Goal: Task Accomplishment & Management: Manage account settings

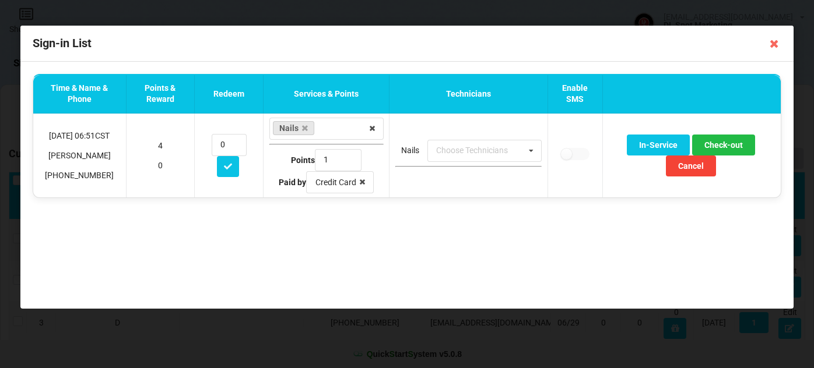
select select "25"
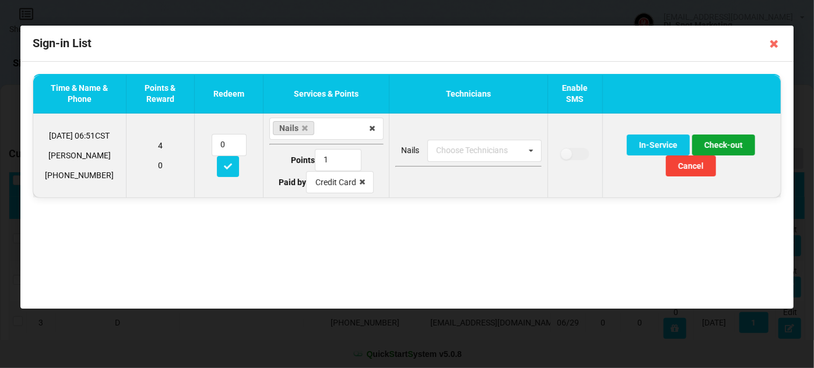
click at [719, 145] on button "Check-out" at bounding box center [723, 145] width 63 height 21
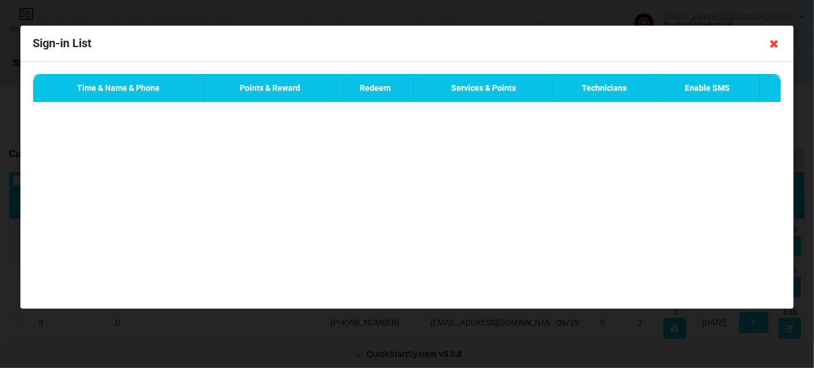
click at [775, 43] on icon at bounding box center [774, 43] width 19 height 19
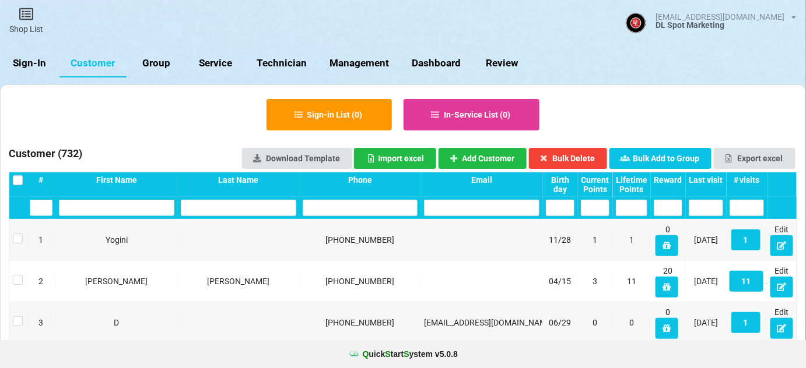
click at [22, 62] on link "Sign-In" at bounding box center [29, 64] width 59 height 28
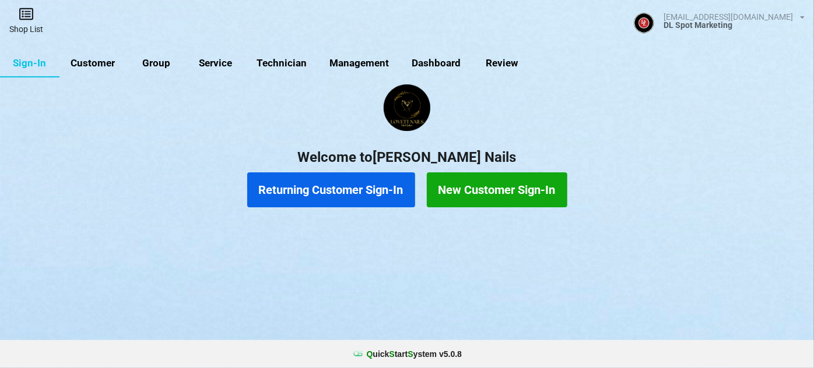
click at [26, 20] on icon at bounding box center [26, 14] width 16 height 14
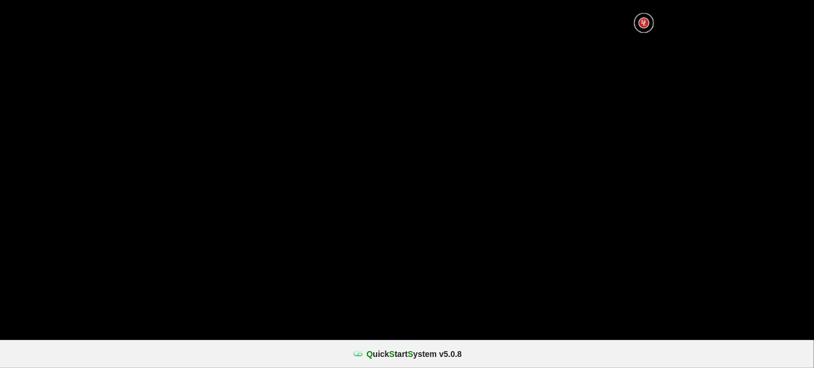
select select "25"
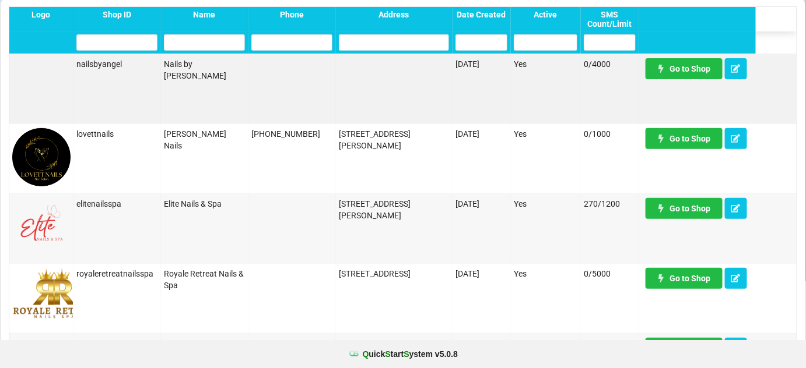
scroll to position [141, 0]
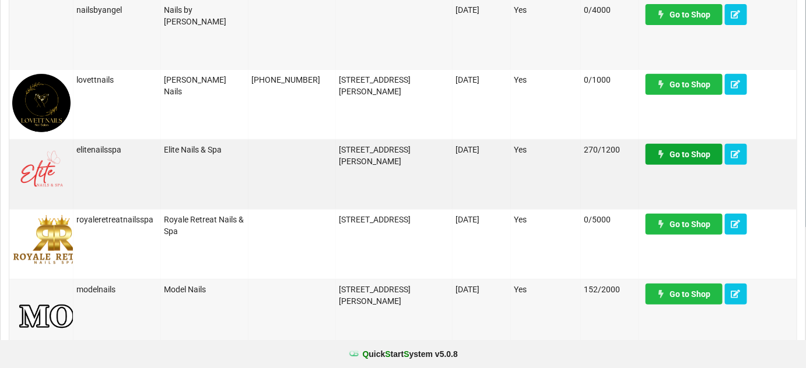
click at [684, 151] on link "Go to Shop" at bounding box center [683, 154] width 77 height 21
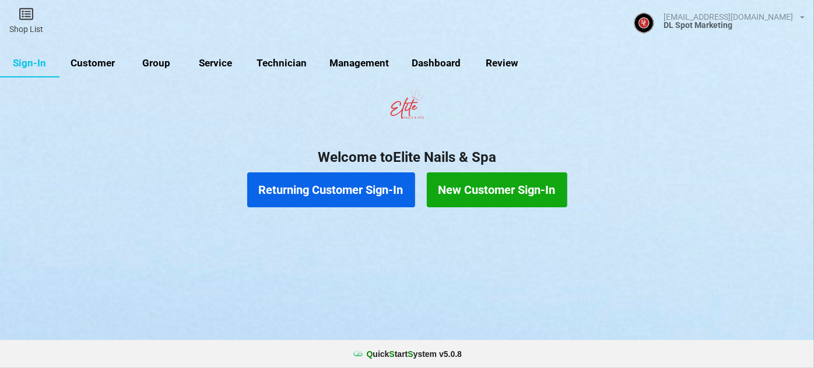
click at [91, 61] on link "Customer" at bounding box center [92, 64] width 67 height 28
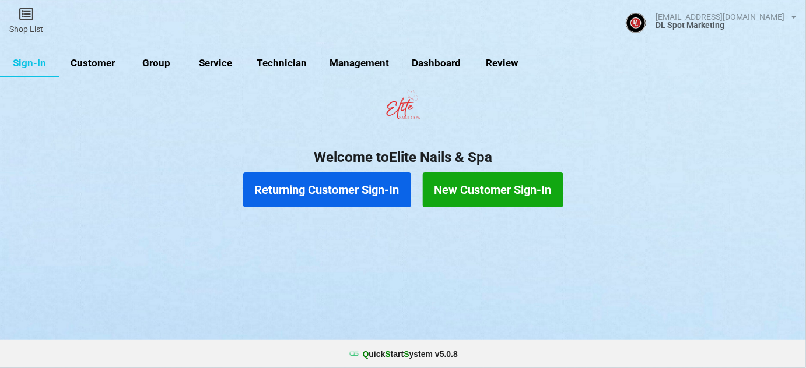
select select "25"
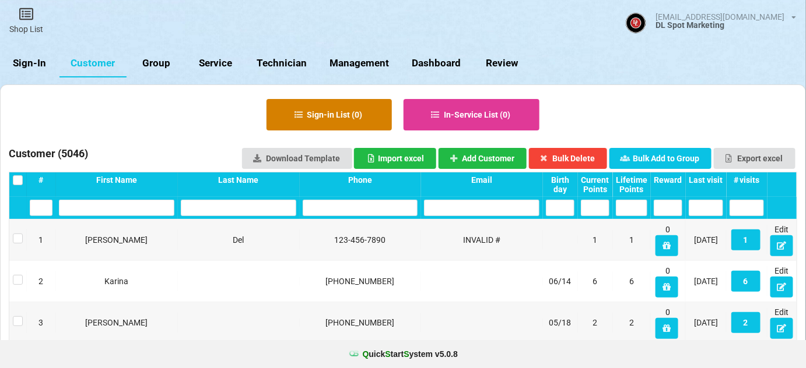
click at [336, 115] on button "Sign-in List ( 0 )" at bounding box center [328, 114] width 125 height 31
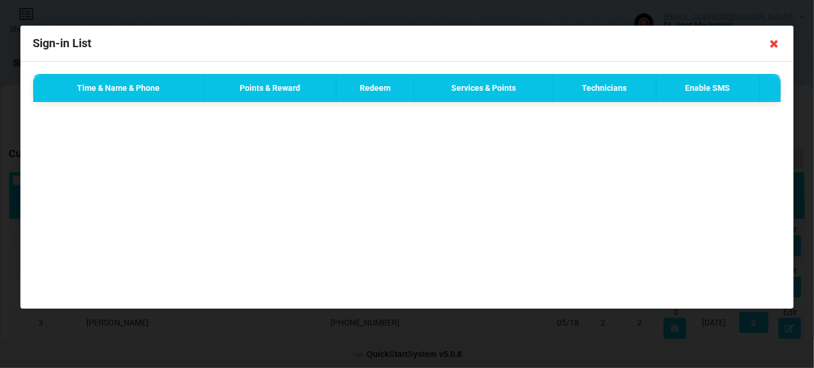
click at [777, 43] on icon at bounding box center [774, 43] width 19 height 19
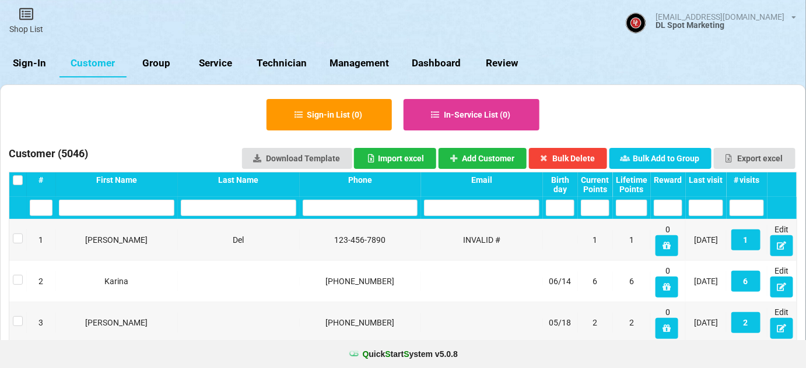
click at [709, 178] on div "Last visit" at bounding box center [705, 179] width 34 height 9
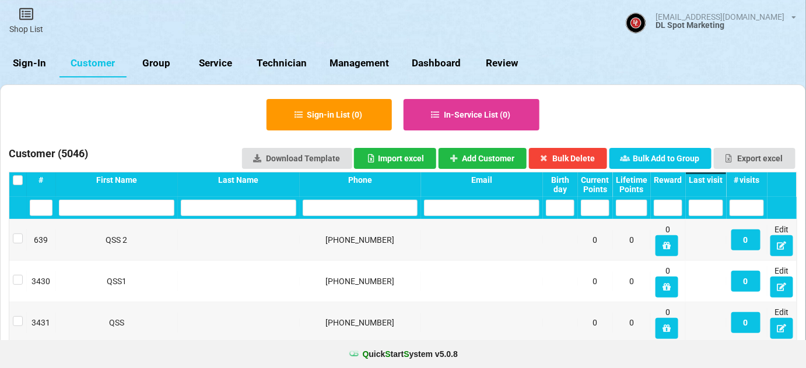
click at [709, 178] on div "Last visit" at bounding box center [705, 179] width 34 height 9
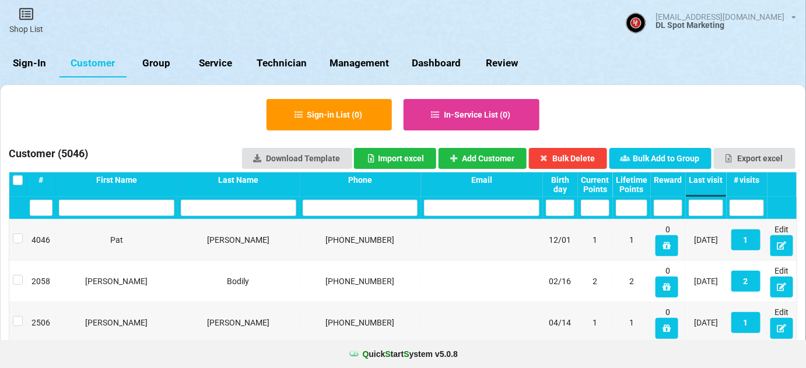
click at [29, 59] on link "Sign-In" at bounding box center [29, 64] width 59 height 28
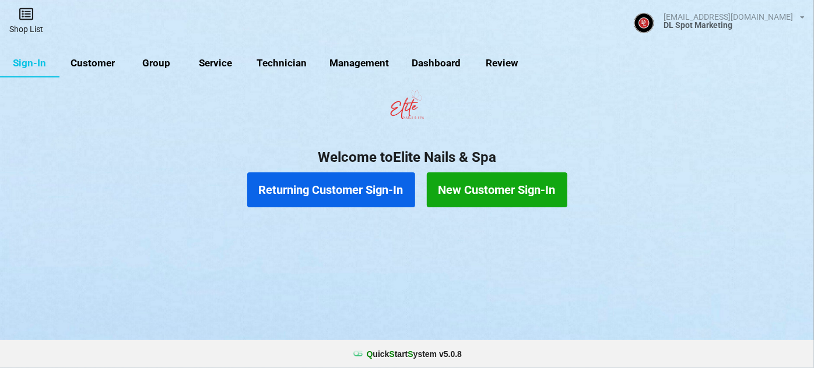
click at [29, 27] on link "Shop List" at bounding box center [26, 20] width 52 height 41
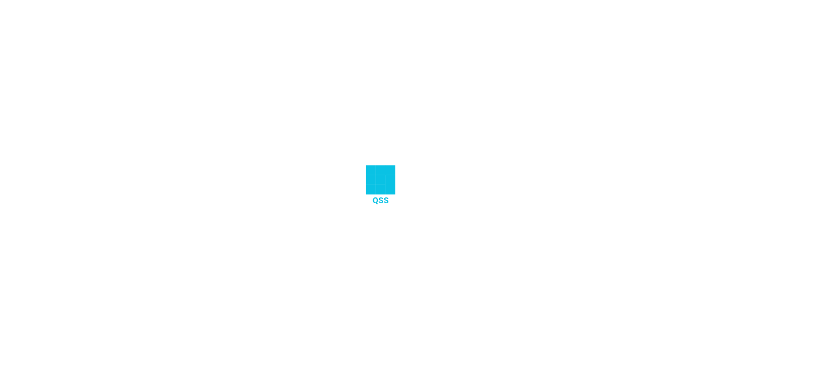
select select "25"
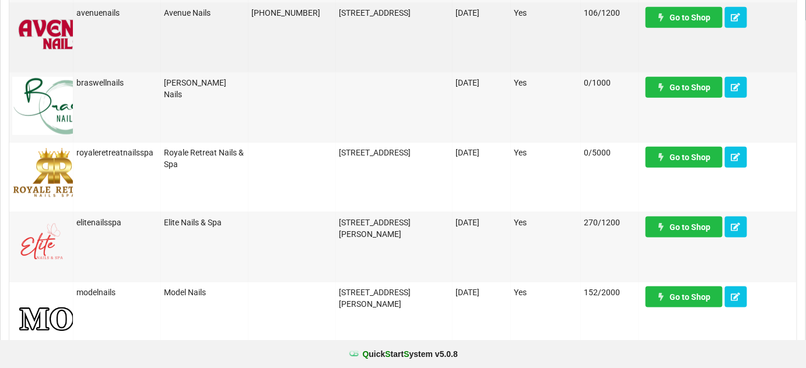
scroll to position [353, 0]
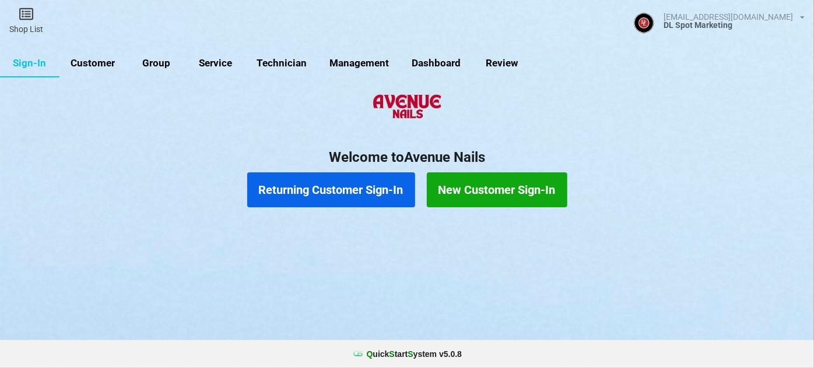
click at [98, 59] on link "Customer" at bounding box center [92, 64] width 67 height 28
select select "25"
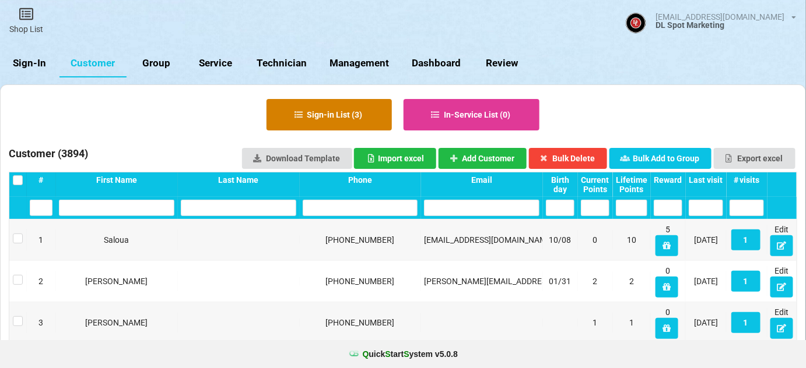
click at [320, 111] on button "Sign-in List ( 3 )" at bounding box center [328, 114] width 125 height 31
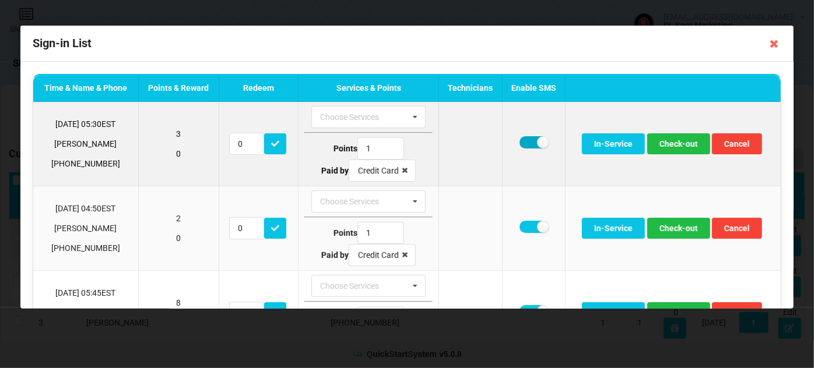
click at [523, 141] on label at bounding box center [533, 142] width 29 height 12
checkbox input "false"
click at [681, 146] on button "Check-out" at bounding box center [678, 143] width 63 height 21
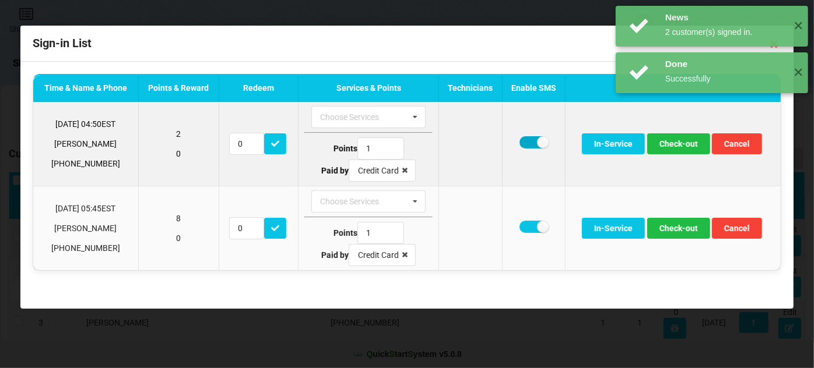
click at [529, 143] on label at bounding box center [533, 142] width 29 height 12
checkbox input "false"
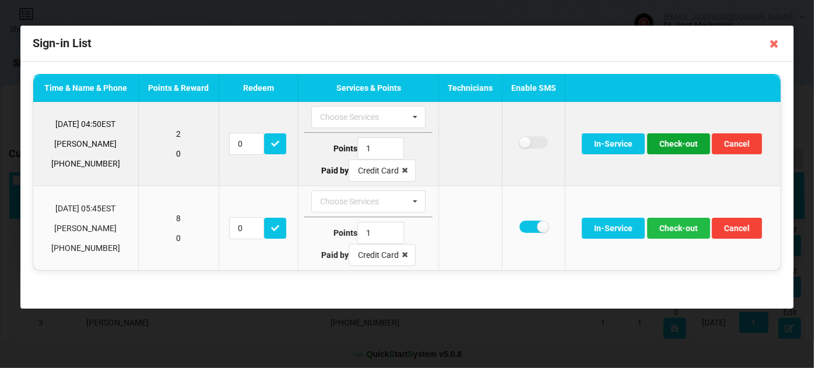
click at [683, 142] on button "Check-out" at bounding box center [678, 143] width 63 height 21
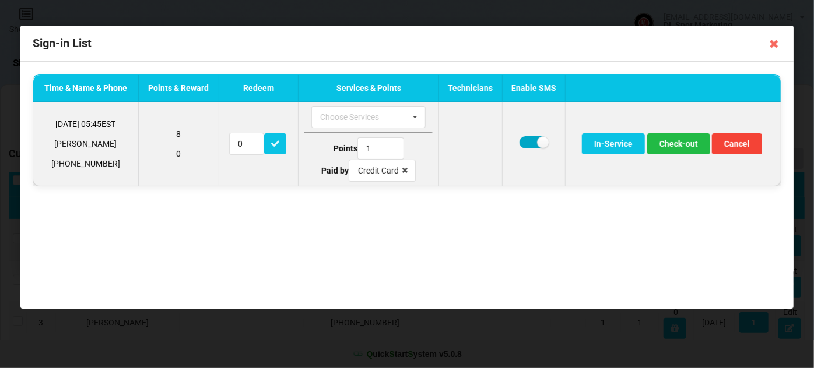
click at [526, 138] on label at bounding box center [533, 142] width 29 height 12
checkbox input "false"
click at [684, 146] on button "Check-out" at bounding box center [678, 143] width 63 height 21
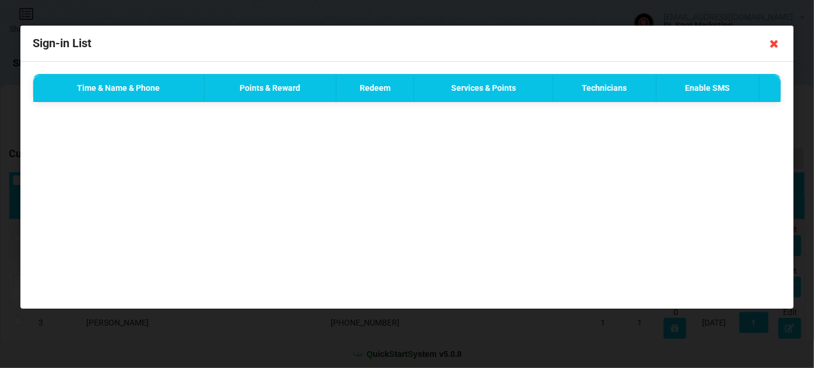
click at [773, 44] on icon at bounding box center [774, 43] width 19 height 19
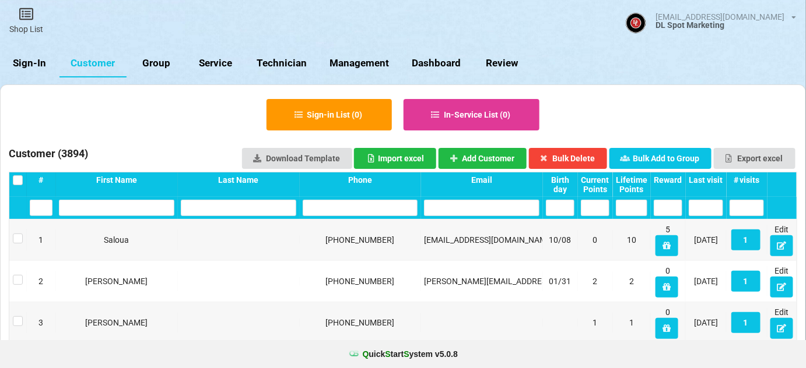
click at [33, 61] on link "Sign-In" at bounding box center [29, 64] width 59 height 28
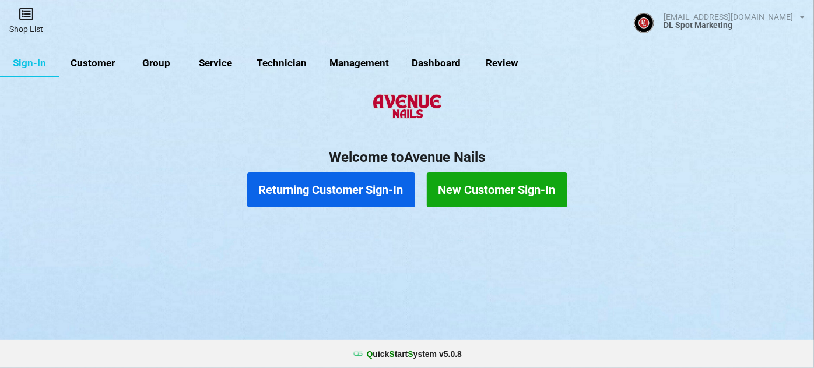
click at [28, 27] on link "Shop List" at bounding box center [26, 20] width 52 height 41
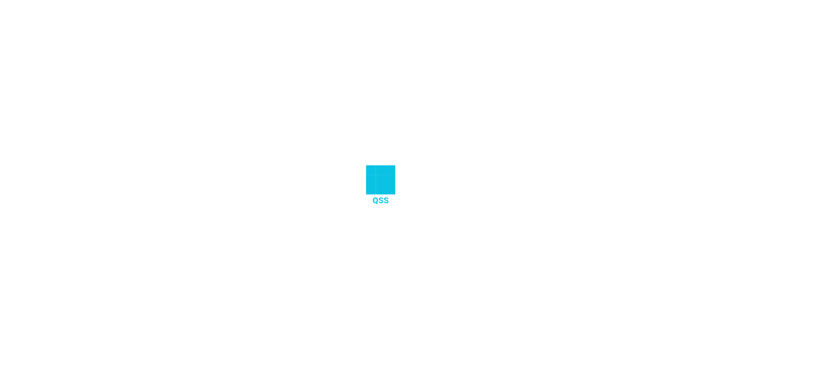
select select "25"
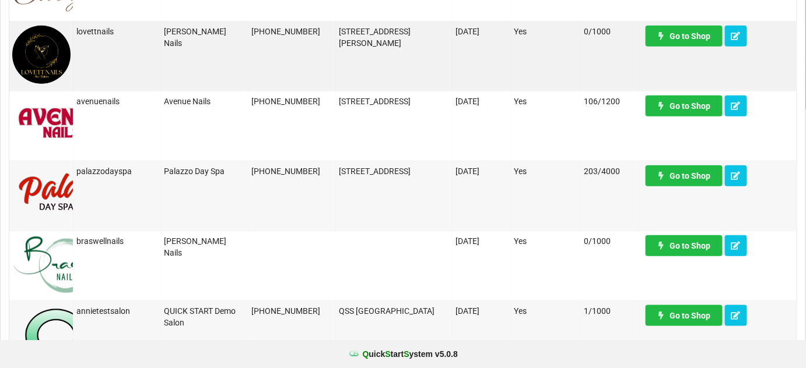
scroll to position [283, 0]
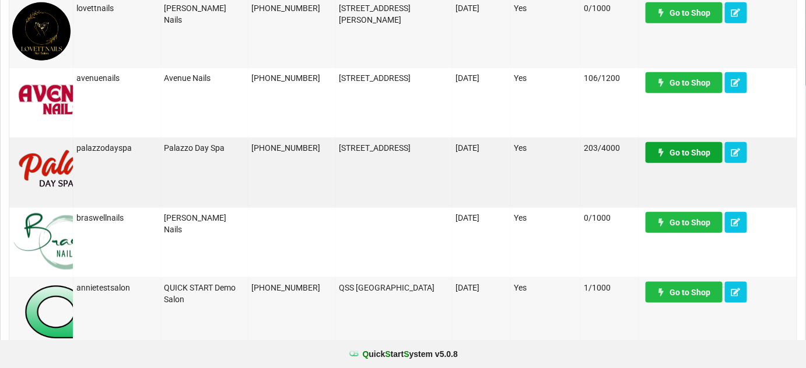
click at [695, 159] on link "Go to Shop" at bounding box center [683, 152] width 77 height 21
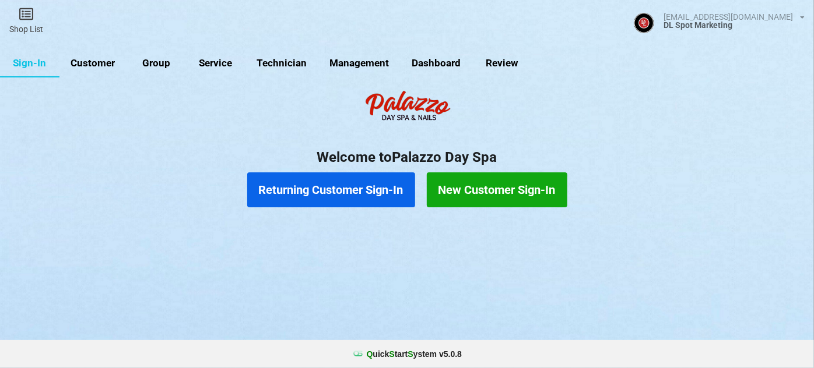
click at [105, 64] on link "Customer" at bounding box center [92, 64] width 67 height 28
select select "25"
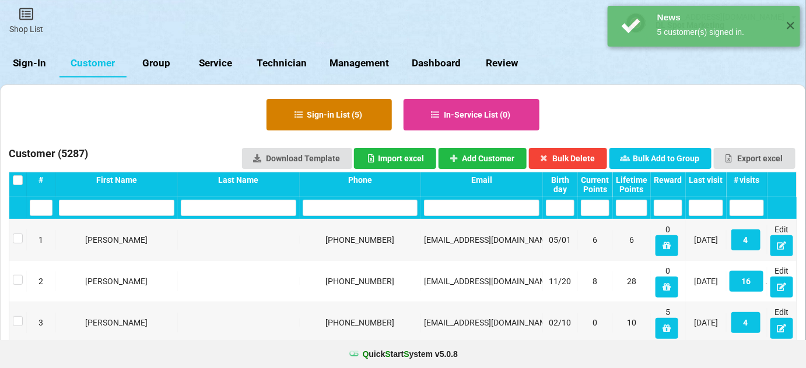
click at [354, 114] on button "Sign-in List ( 5 )" at bounding box center [328, 114] width 125 height 31
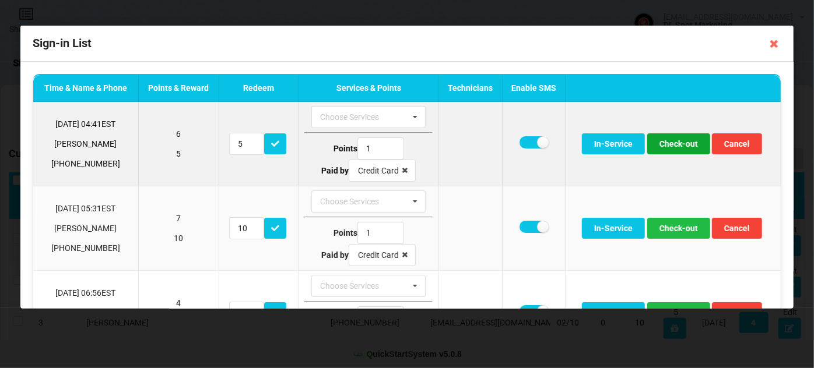
click at [681, 143] on button "Check-out" at bounding box center [678, 143] width 63 height 21
click at [679, 147] on button "Check-out" at bounding box center [678, 143] width 63 height 21
click at [678, 146] on button "Check-out" at bounding box center [678, 143] width 63 height 21
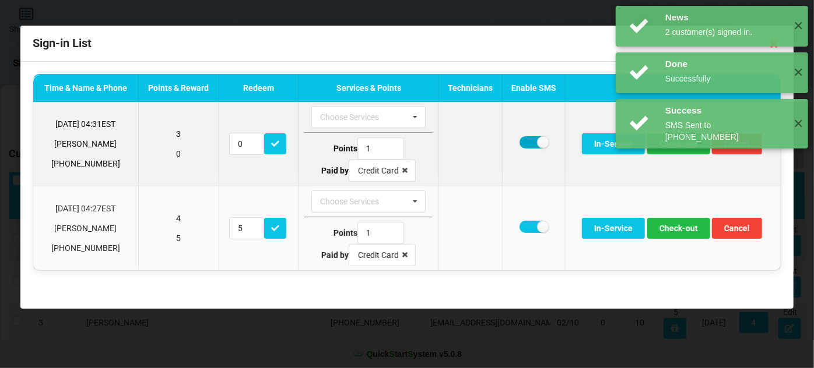
drag, startPoint x: 530, startPoint y: 142, endPoint x: 564, endPoint y: 143, distance: 33.8
click at [531, 142] on label at bounding box center [533, 142] width 29 height 12
checkbox input "false"
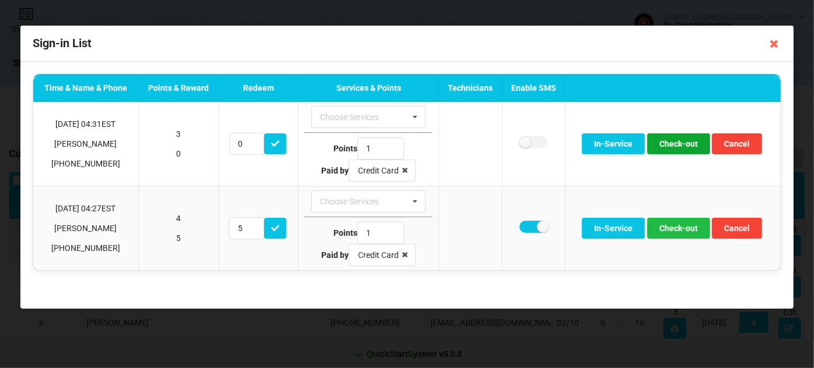
click at [668, 143] on button "Check-out" at bounding box center [678, 143] width 63 height 21
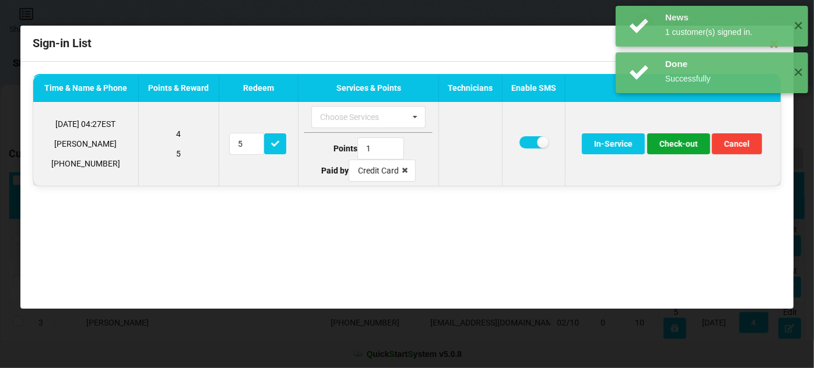
click at [679, 146] on button "Check-out" at bounding box center [678, 143] width 63 height 21
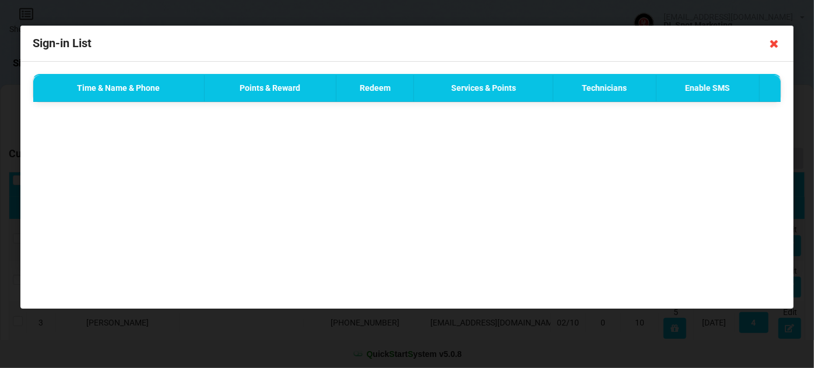
click at [776, 42] on icon at bounding box center [774, 43] width 19 height 19
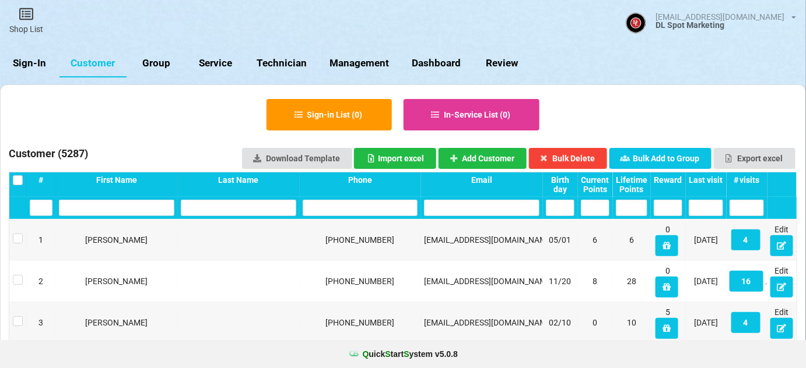
click at [222, 65] on link "Service" at bounding box center [215, 64] width 59 height 28
select select "25"
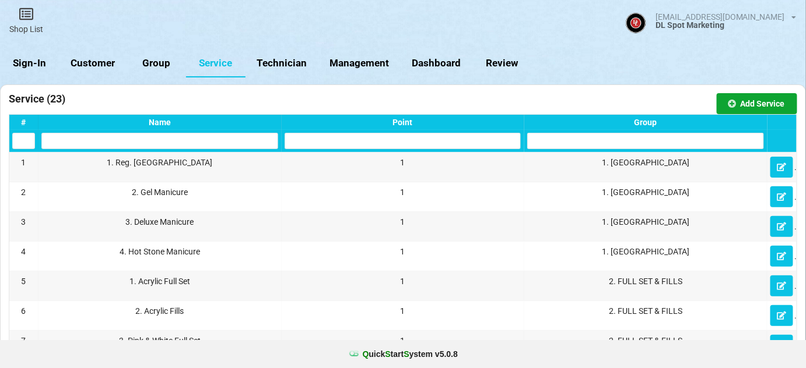
click at [760, 102] on button "Add Service" at bounding box center [756, 103] width 80 height 21
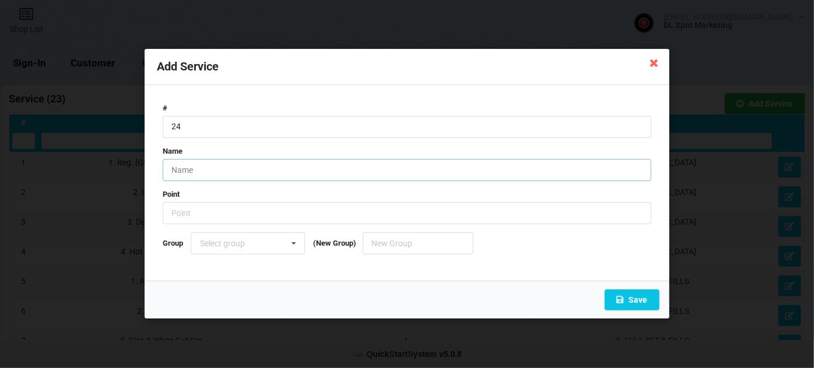
click at [203, 173] on input "text" at bounding box center [407, 170] width 488 height 22
type input "0. Tech 1"
click at [195, 213] on input "number" at bounding box center [407, 214] width 488 height 22
click at [631, 300] on button "Save" at bounding box center [631, 300] width 55 height 21
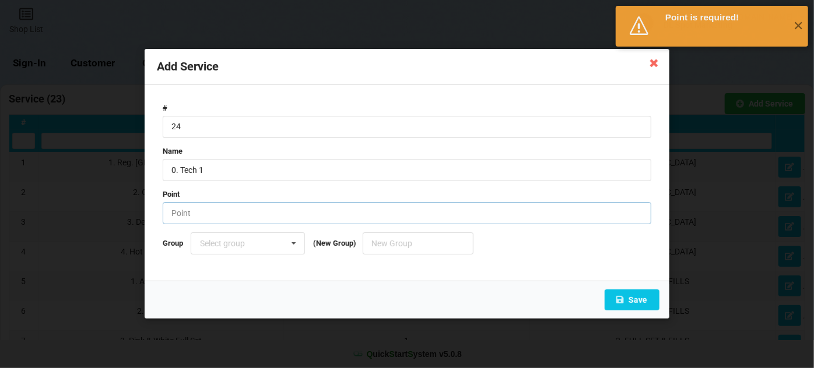
click at [214, 215] on input "number" at bounding box center [407, 214] width 488 height 22
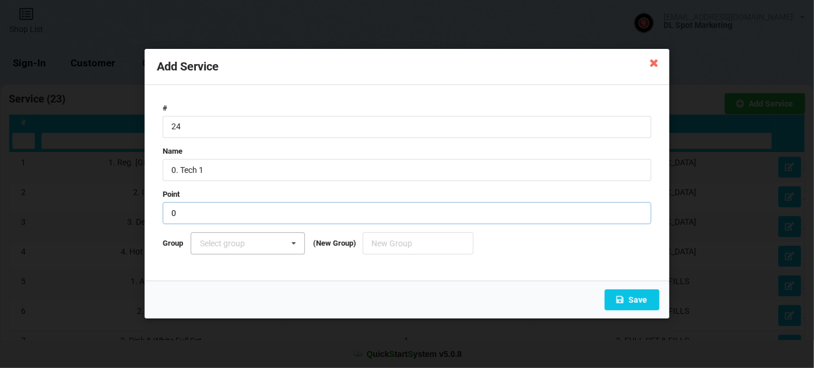
type input "0"
click at [293, 245] on icon at bounding box center [293, 245] width 17 height 22
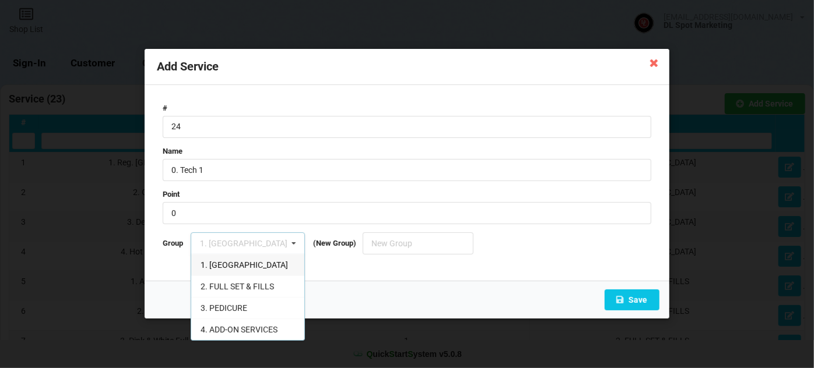
click at [234, 262] on span "1. MANICURE" at bounding box center [244, 265] width 87 height 9
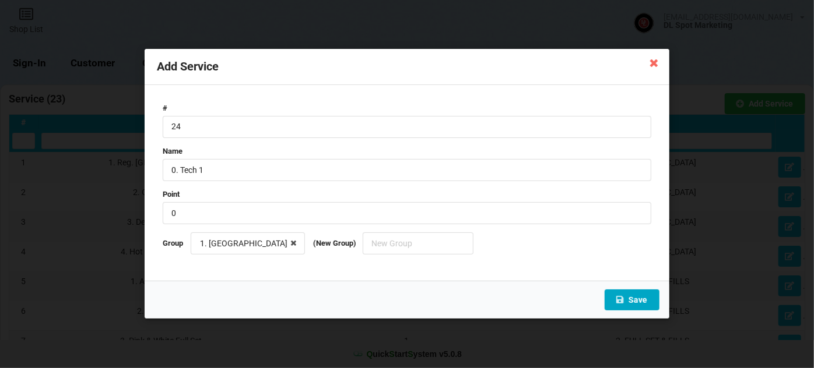
click at [640, 303] on button "Save" at bounding box center [631, 300] width 55 height 21
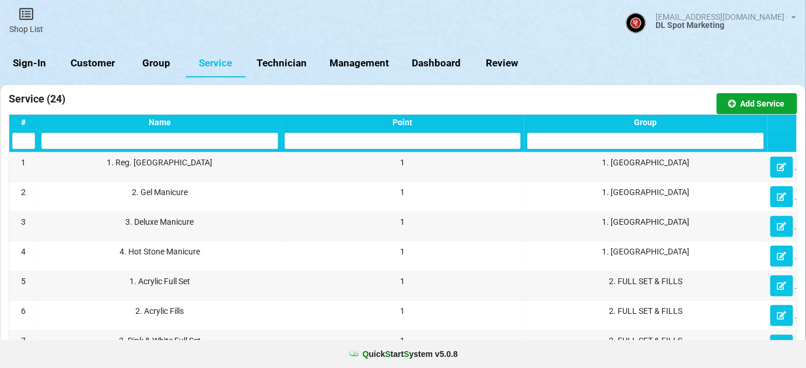
click at [755, 102] on button "Add Service" at bounding box center [756, 103] width 80 height 21
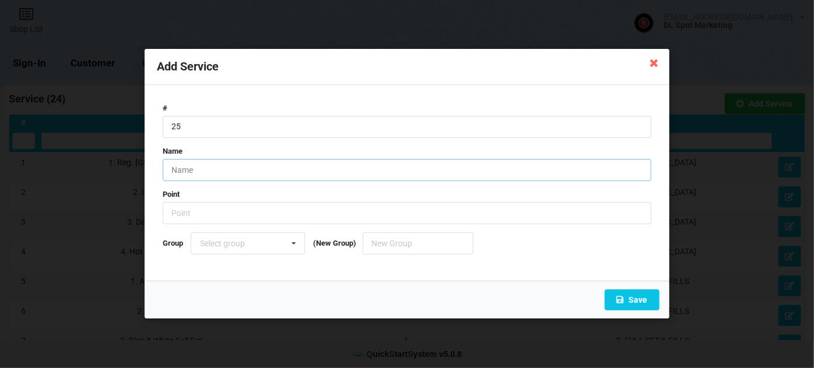
click at [207, 168] on input "text" at bounding box center [407, 170] width 488 height 22
type input "0. Tech B"
click at [192, 212] on input "number" at bounding box center [407, 214] width 488 height 22
type input "0"
click at [292, 244] on icon at bounding box center [293, 245] width 17 height 22
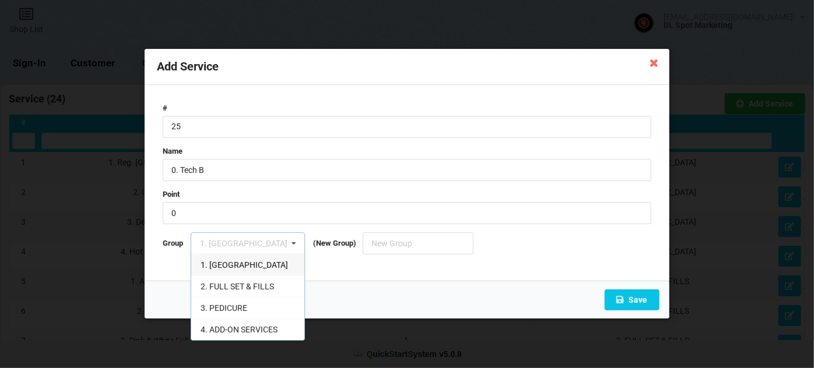
drag, startPoint x: 228, startPoint y: 263, endPoint x: 242, endPoint y: 262, distance: 14.0
click at [228, 263] on span "1. MANICURE" at bounding box center [244, 265] width 87 height 9
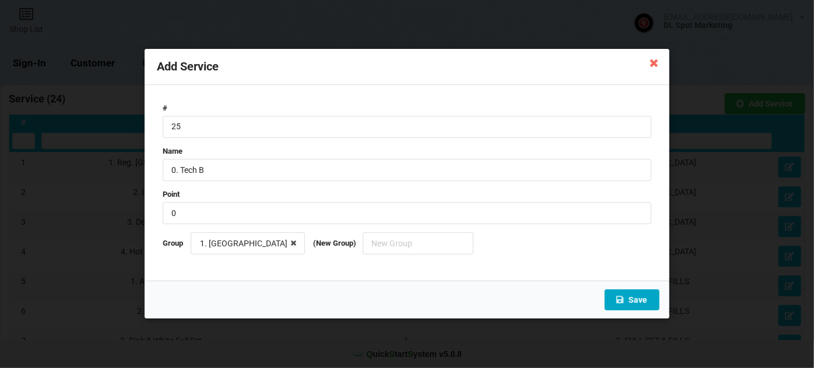
click at [634, 292] on button "Save" at bounding box center [631, 300] width 55 height 21
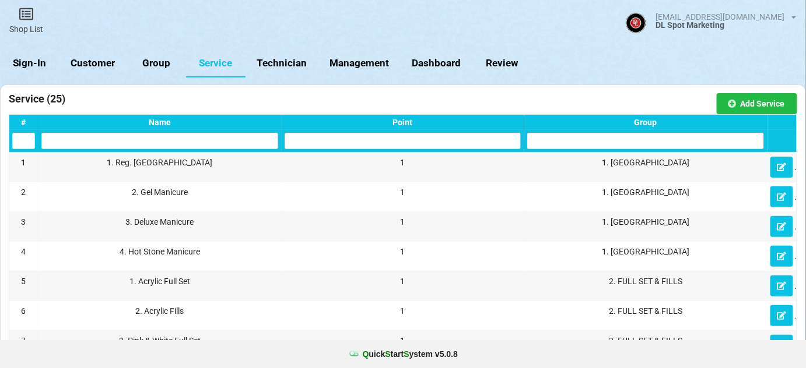
click at [648, 122] on div "Group" at bounding box center [645, 122] width 237 height 9
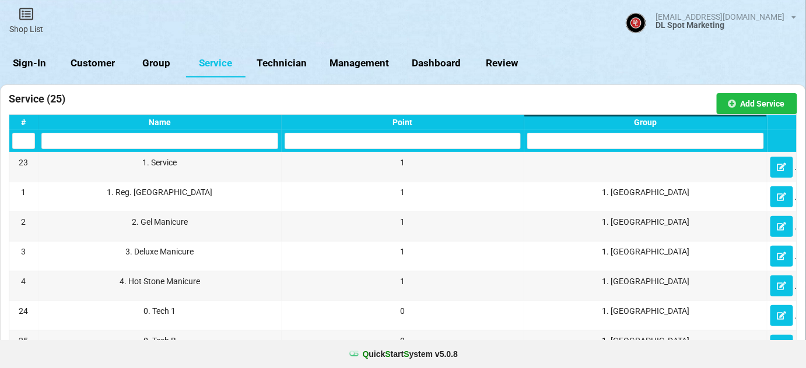
click at [648, 122] on div "Group" at bounding box center [645, 122] width 237 height 9
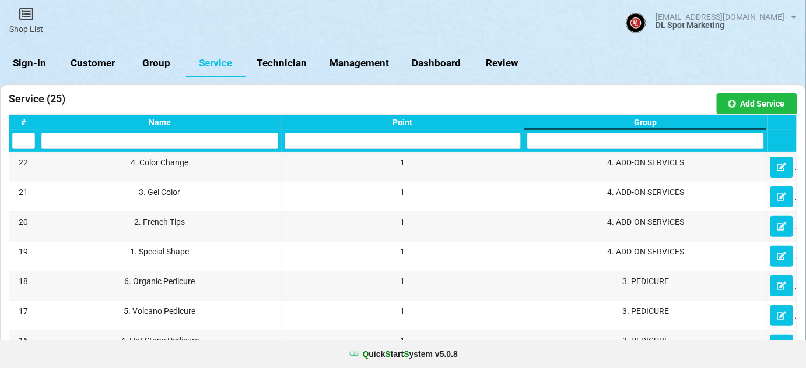
click at [648, 122] on div "Group" at bounding box center [645, 122] width 237 height 9
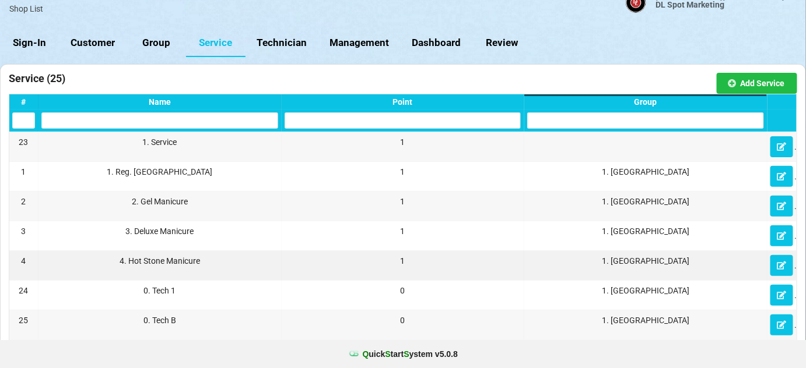
scroll to position [71, 0]
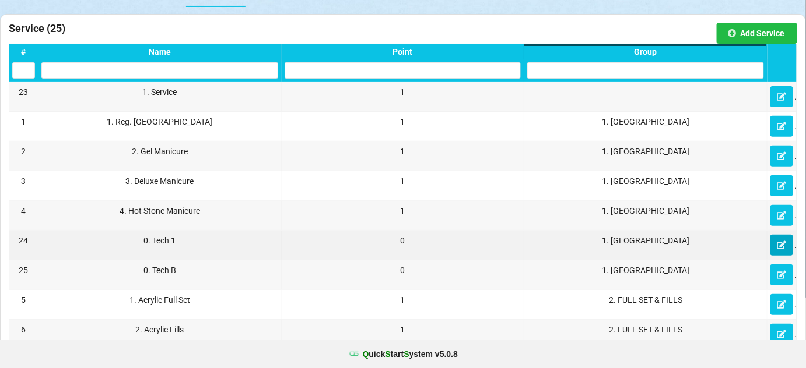
click at [781, 243] on icon at bounding box center [781, 244] width 10 height 7
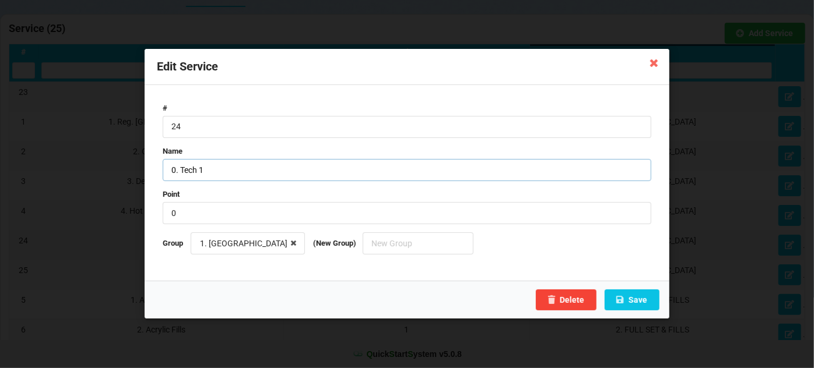
click at [212, 168] on input "0. Tech 1" at bounding box center [407, 170] width 488 height 22
type input "0. Tech A"
click at [637, 303] on button "Save" at bounding box center [631, 300] width 55 height 21
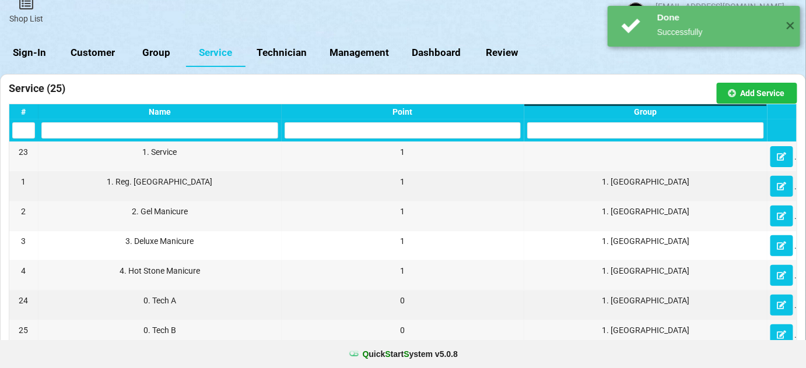
scroll to position [0, 0]
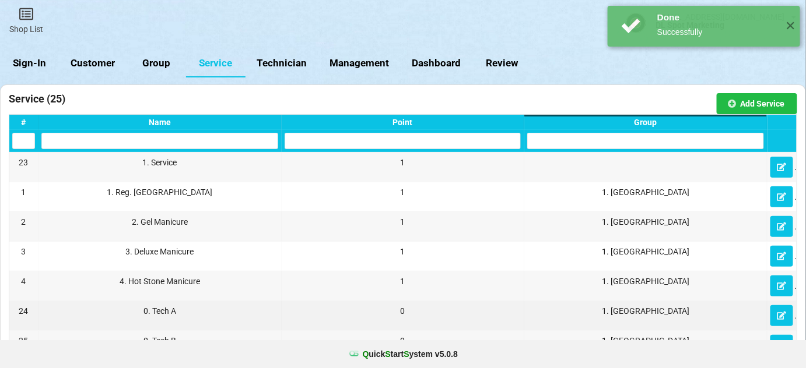
click at [344, 60] on link "Management" at bounding box center [359, 64] width 82 height 28
select select "25"
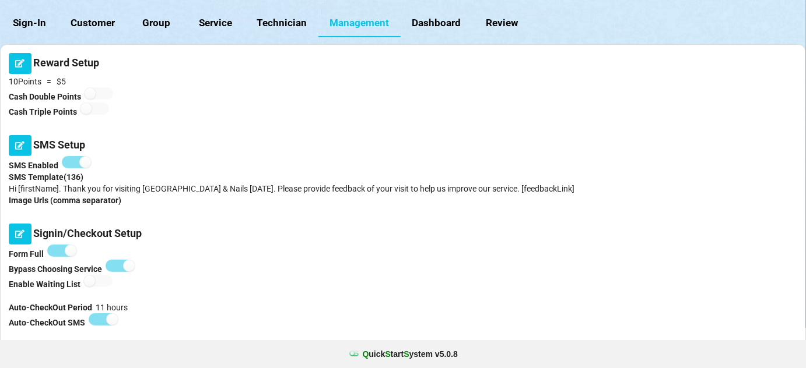
scroll to position [71, 0]
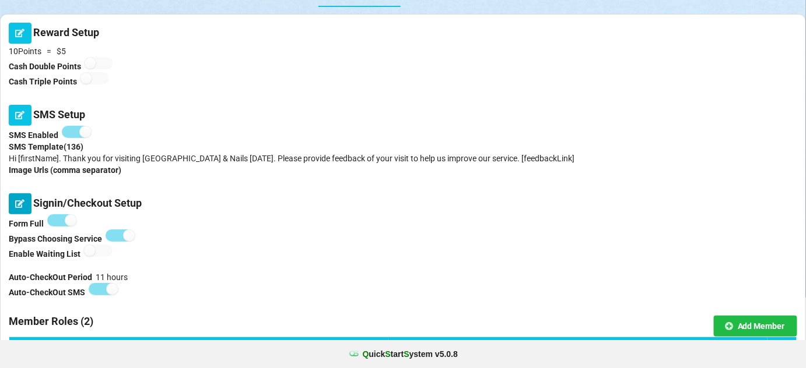
click at [21, 203] on icon at bounding box center [20, 203] width 10 height 7
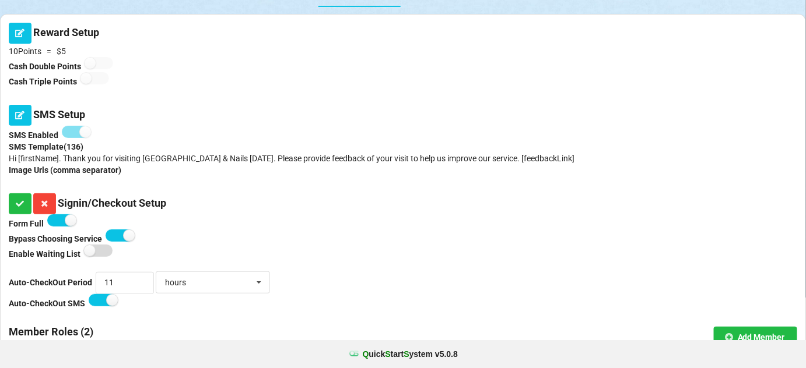
click at [103, 253] on label at bounding box center [98, 251] width 29 height 12
checkbox input "true"
click at [20, 202] on icon at bounding box center [20, 203] width 10 height 7
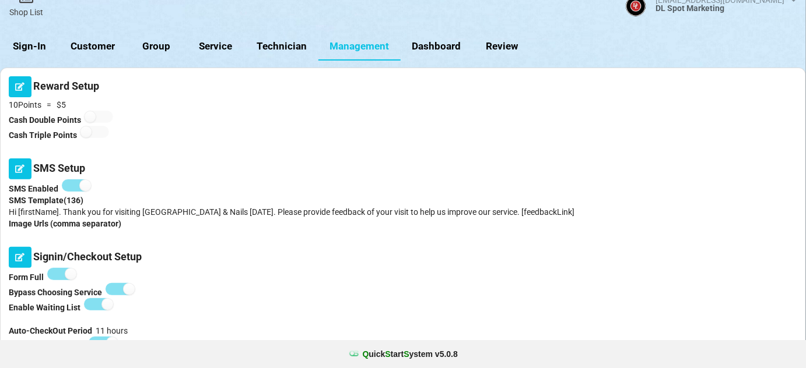
scroll to position [0, 0]
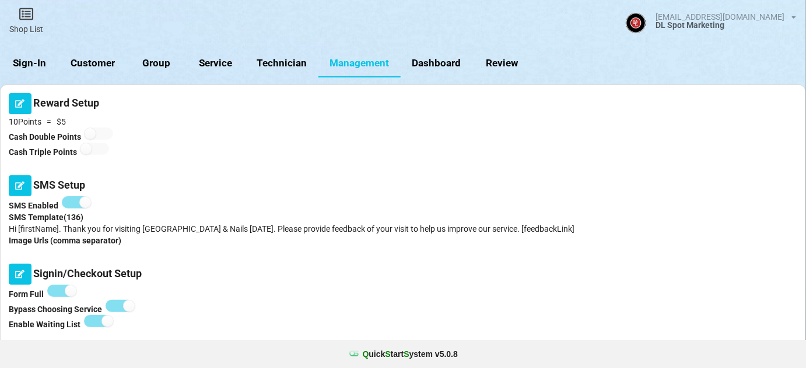
click at [37, 63] on link "Sign-In" at bounding box center [29, 64] width 59 height 28
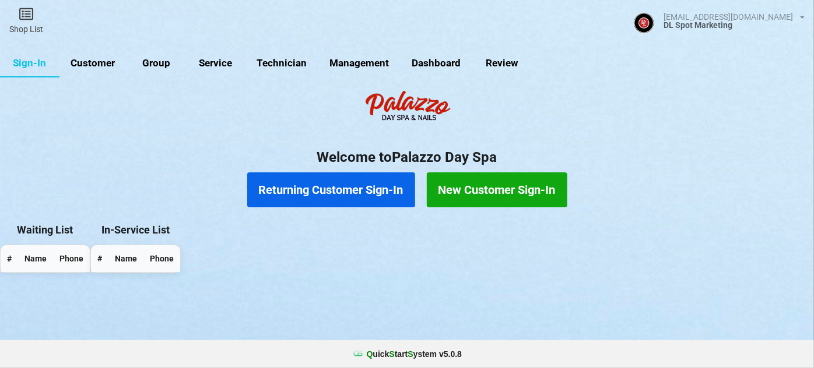
click at [217, 66] on link "Service" at bounding box center [215, 64] width 59 height 28
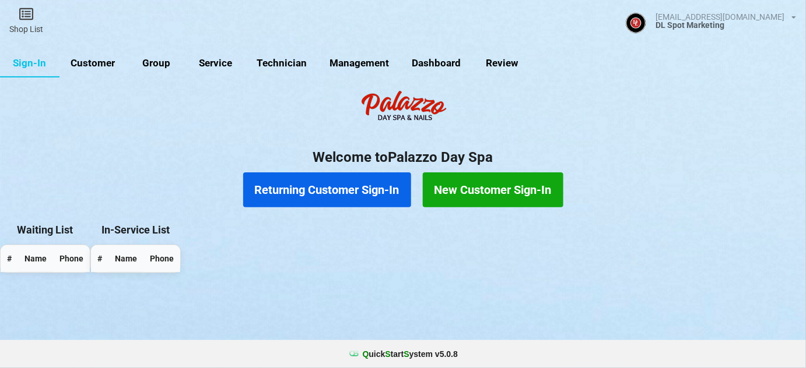
select select "25"
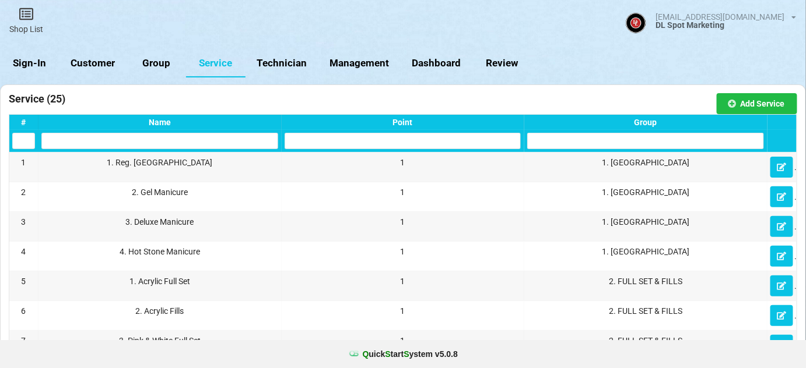
click at [653, 121] on div "Group" at bounding box center [645, 122] width 237 height 9
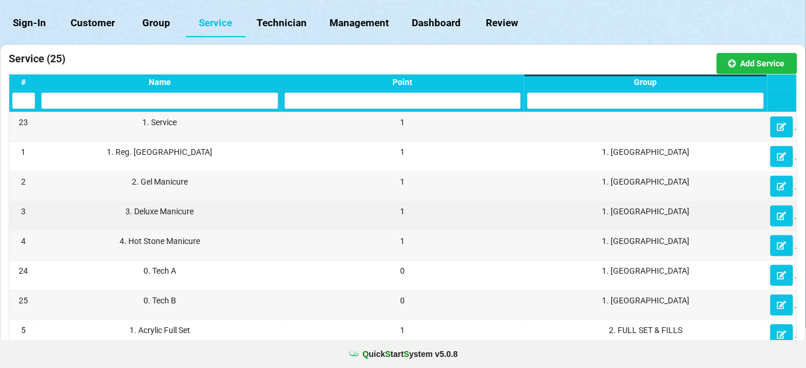
scroll to position [71, 0]
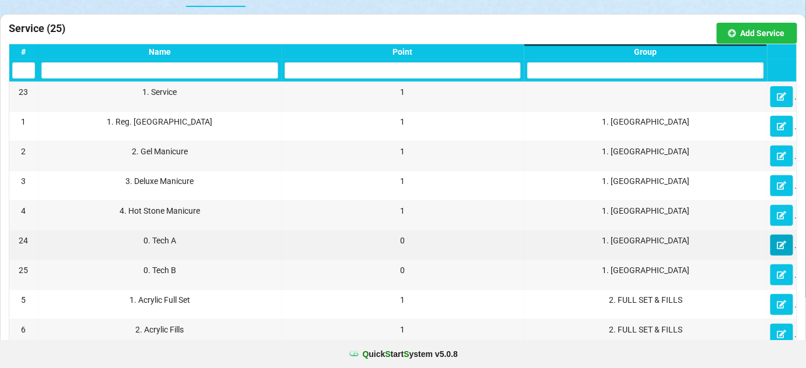
click at [780, 244] on icon at bounding box center [781, 244] width 10 height 7
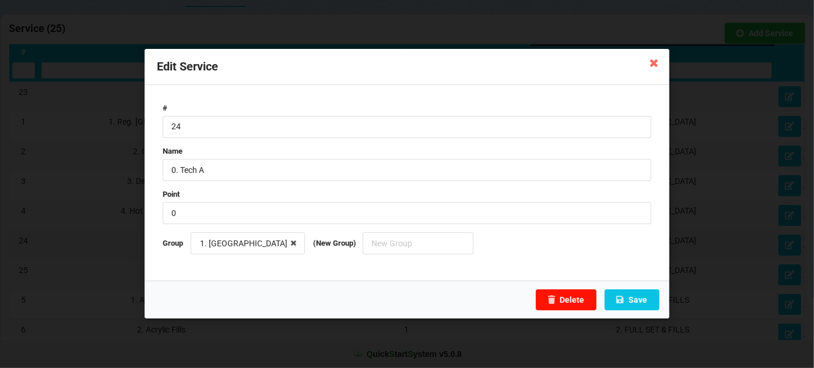
click at [578, 300] on button "Delete" at bounding box center [566, 300] width 61 height 21
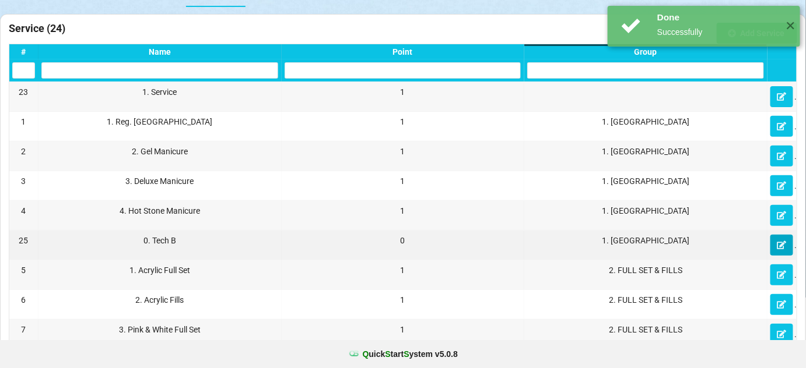
click at [783, 244] on icon at bounding box center [781, 244] width 10 height 7
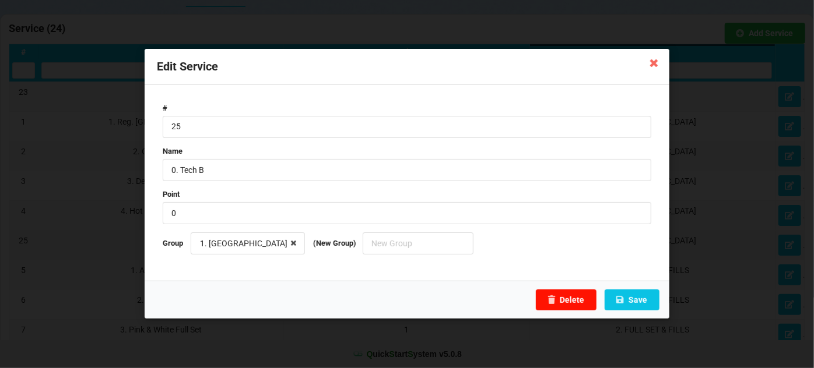
click at [574, 303] on button "Delete" at bounding box center [566, 300] width 61 height 21
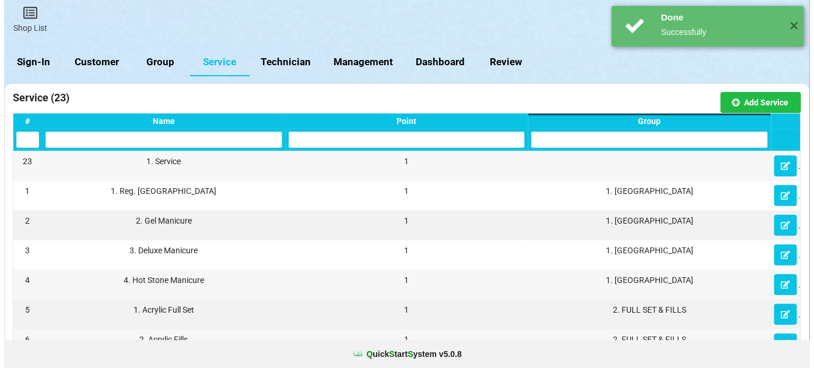
scroll to position [0, 0]
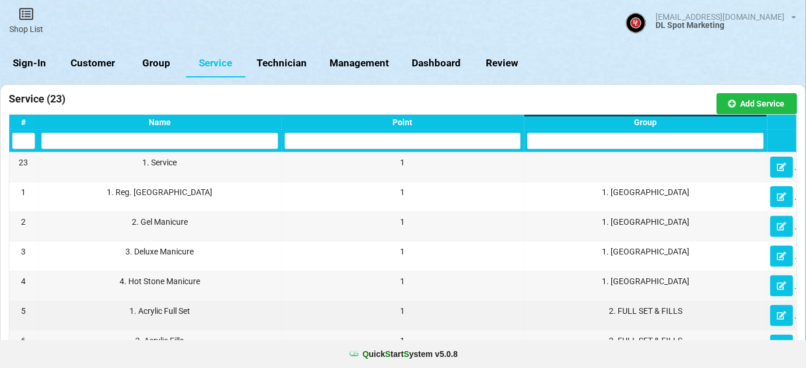
drag, startPoint x: 36, startPoint y: 65, endPoint x: 37, endPoint y: 44, distance: 20.5
click at [36, 64] on link "Sign-In" at bounding box center [29, 64] width 59 height 28
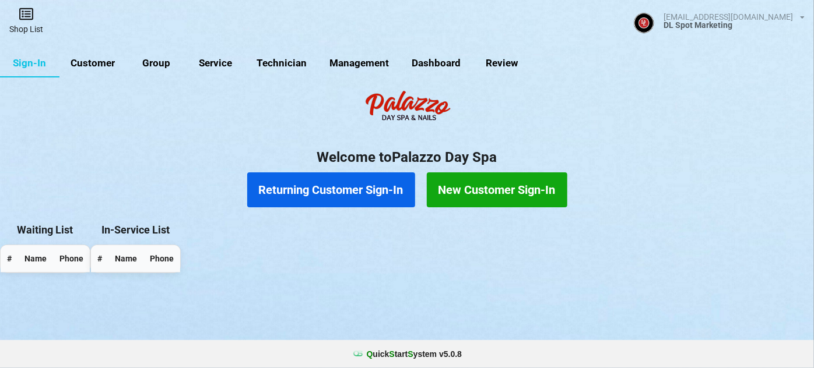
click at [28, 27] on link "Shop List" at bounding box center [26, 20] width 52 height 41
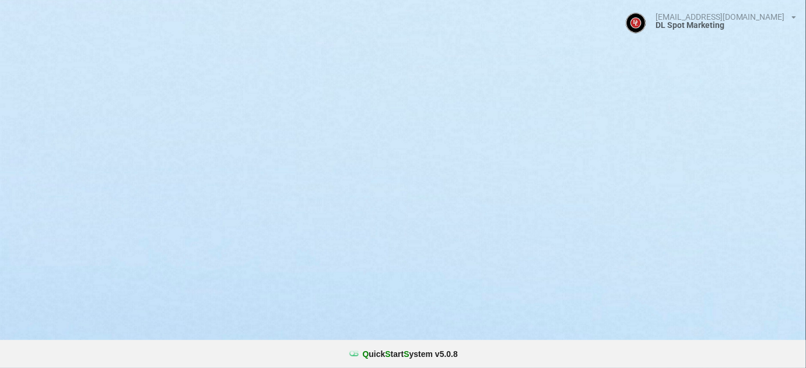
select select "25"
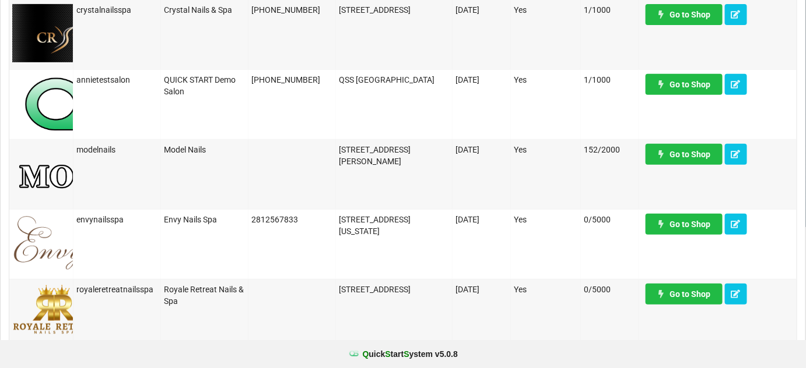
scroll to position [99, 0]
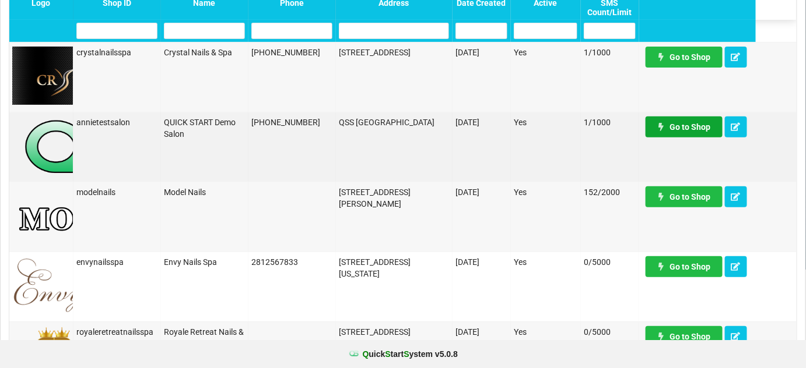
click at [695, 129] on link "Go to Shop" at bounding box center [683, 127] width 77 height 21
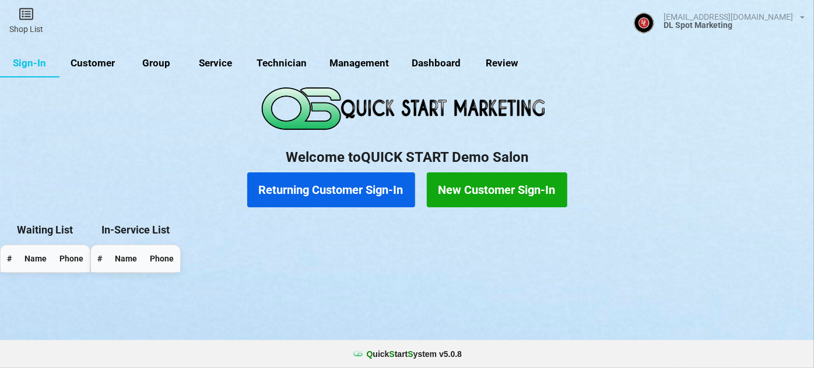
click at [209, 65] on link "Service" at bounding box center [215, 64] width 59 height 28
select select "25"
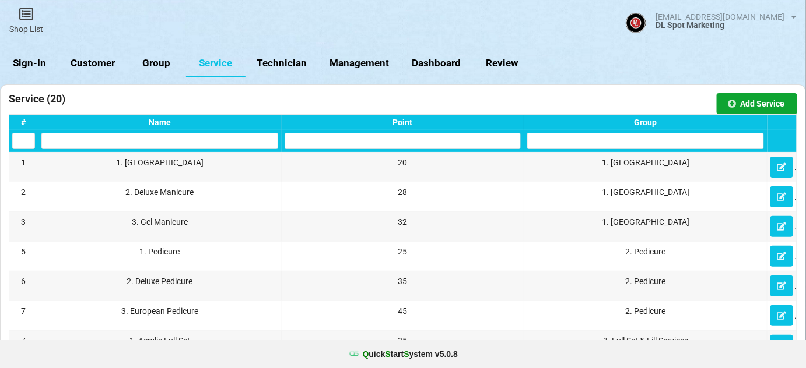
click at [757, 101] on button "Add Service" at bounding box center [756, 103] width 80 height 21
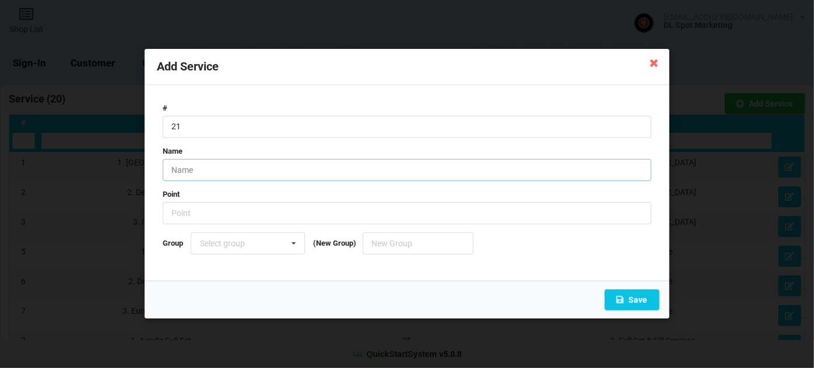
click at [244, 165] on input "text" at bounding box center [407, 170] width 488 height 22
type input "0. TECH A"
click at [206, 213] on input "number" at bounding box center [407, 214] width 488 height 22
type input "0"
click at [297, 241] on icon at bounding box center [293, 245] width 17 height 22
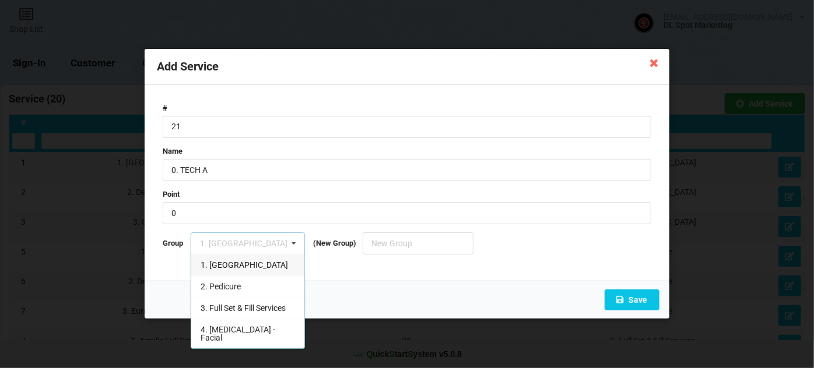
click at [242, 264] on span "1. [GEOGRAPHIC_DATA]" at bounding box center [244, 265] width 87 height 9
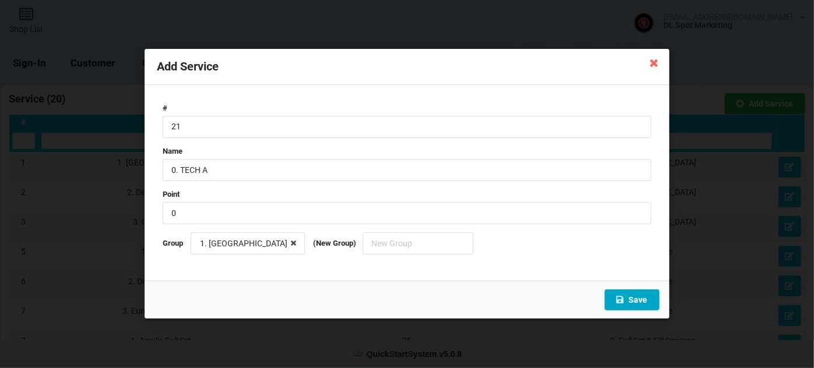
click at [645, 301] on button "Save" at bounding box center [631, 300] width 55 height 21
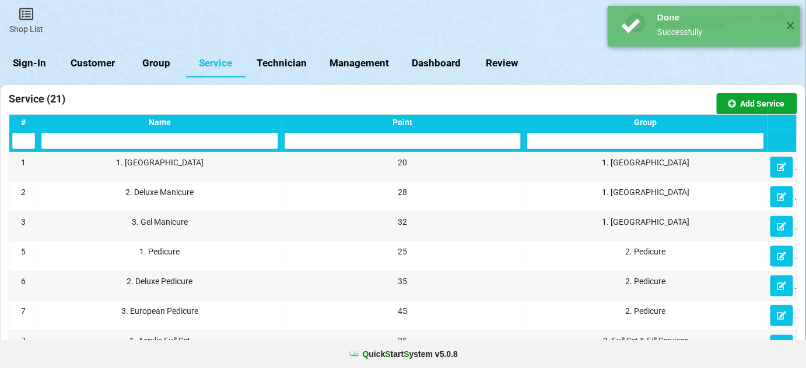
click at [756, 98] on button "Add Service" at bounding box center [756, 103] width 80 height 21
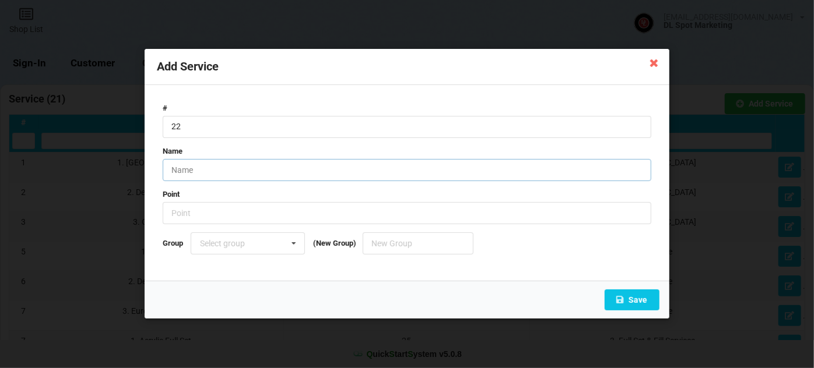
click at [212, 164] on input "text" at bounding box center [407, 170] width 488 height 22
type input "0. TECH B"
click at [194, 214] on input "number" at bounding box center [407, 214] width 488 height 22
type input "0"
click at [259, 245] on input "text" at bounding box center [248, 244] width 113 height 21
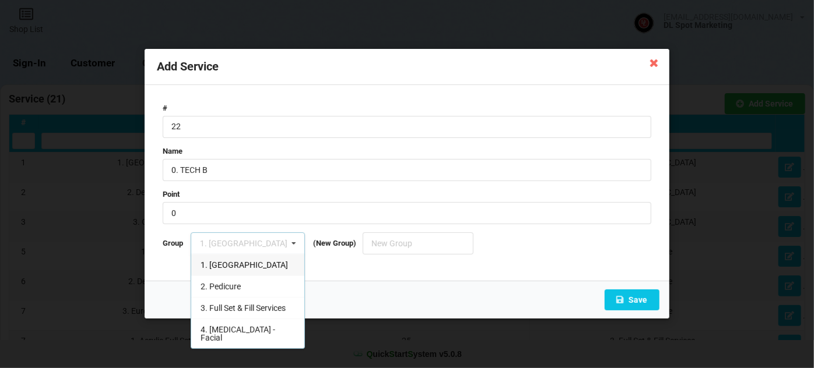
click at [248, 265] on div "1. Manicure" at bounding box center [247, 266] width 113 height 22
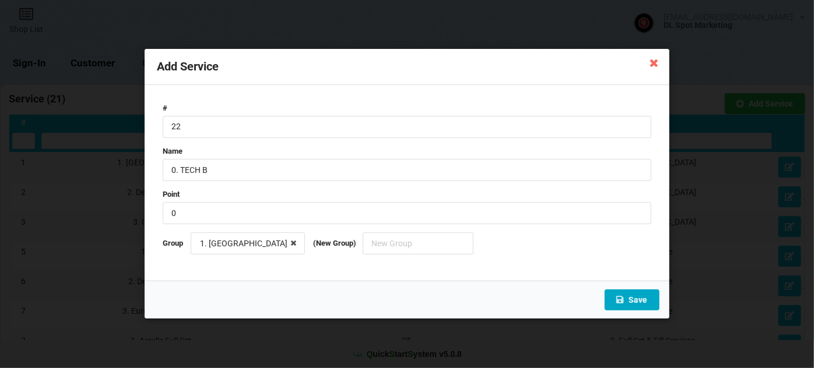
click at [631, 303] on button "Save" at bounding box center [631, 300] width 55 height 21
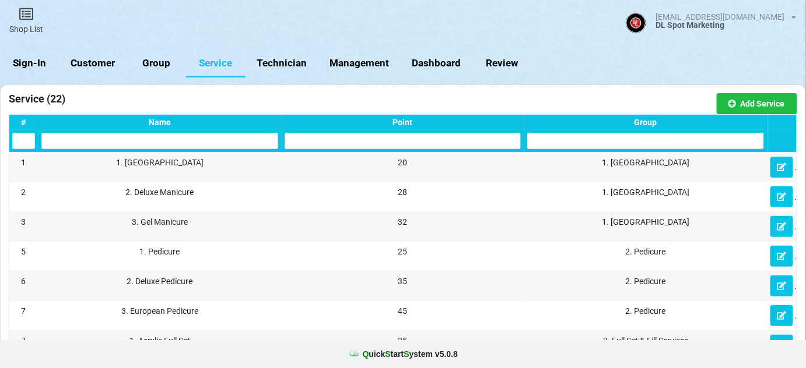
click at [364, 63] on link "Management" at bounding box center [359, 64] width 82 height 28
select select "25"
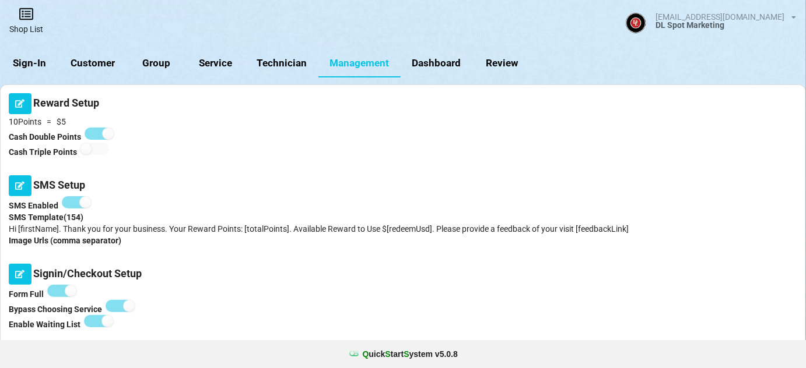
click at [23, 17] on icon at bounding box center [26, 14] width 16 height 14
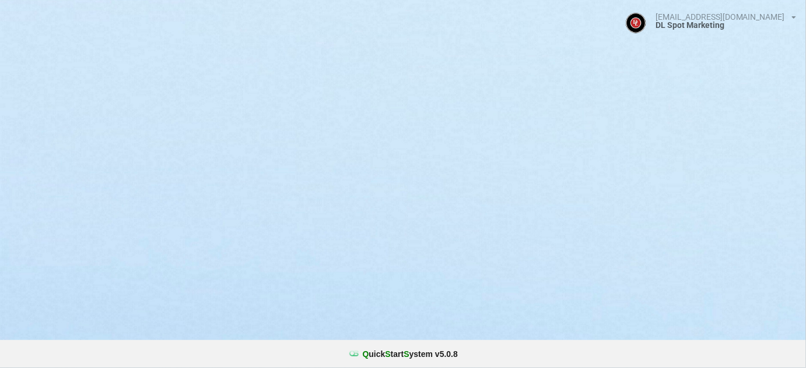
select select "25"
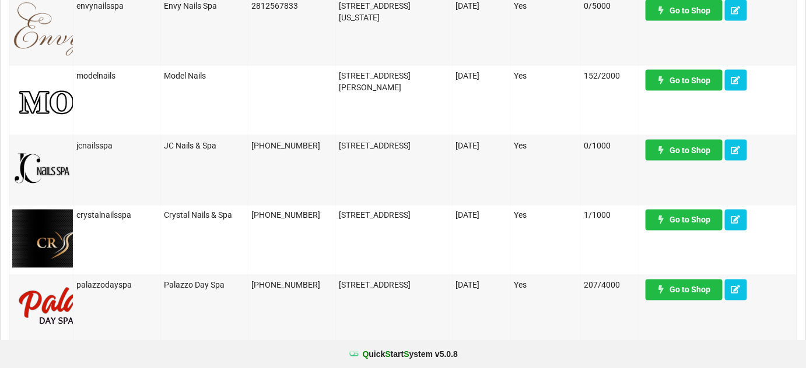
scroll to position [706, 0]
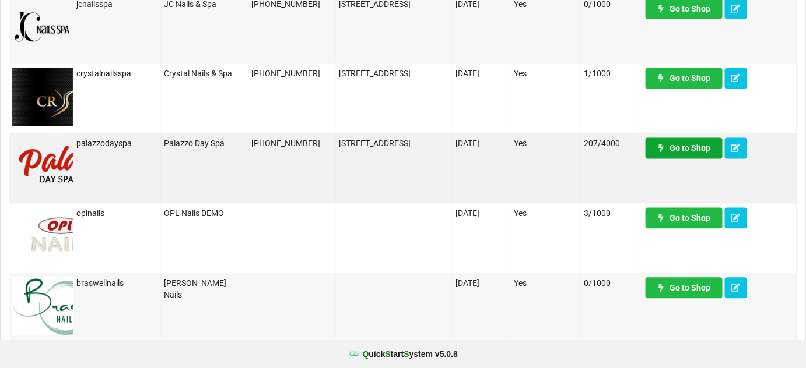
click at [699, 152] on link "Go to Shop" at bounding box center [683, 148] width 77 height 21
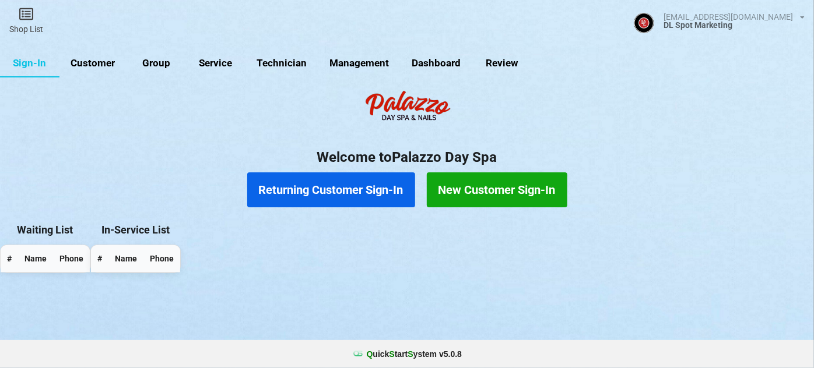
click at [374, 60] on link "Management" at bounding box center [359, 64] width 82 height 28
select select "25"
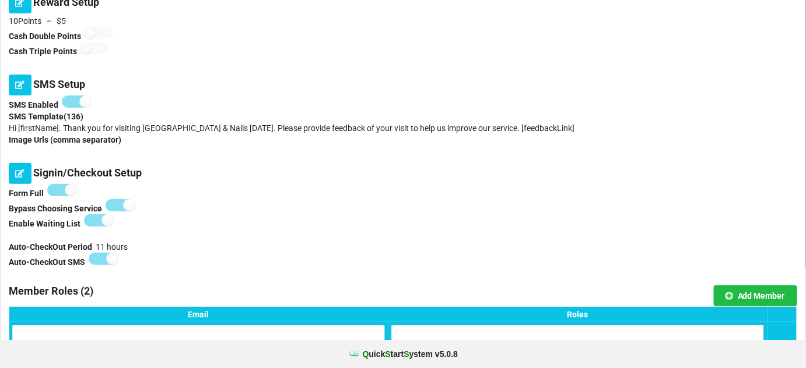
scroll to position [141, 0]
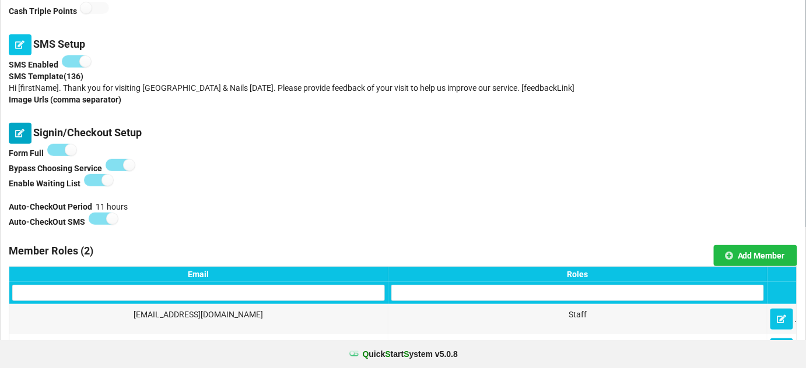
click at [21, 132] on icon at bounding box center [20, 132] width 10 height 7
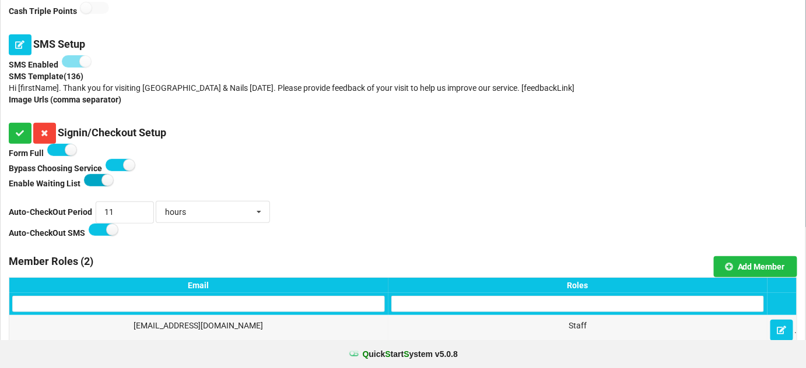
click at [93, 182] on label at bounding box center [98, 180] width 29 height 12
checkbox input "false"
click at [112, 165] on label at bounding box center [119, 165] width 29 height 12
checkbox input "false"
click at [19, 132] on icon at bounding box center [20, 132] width 10 height 7
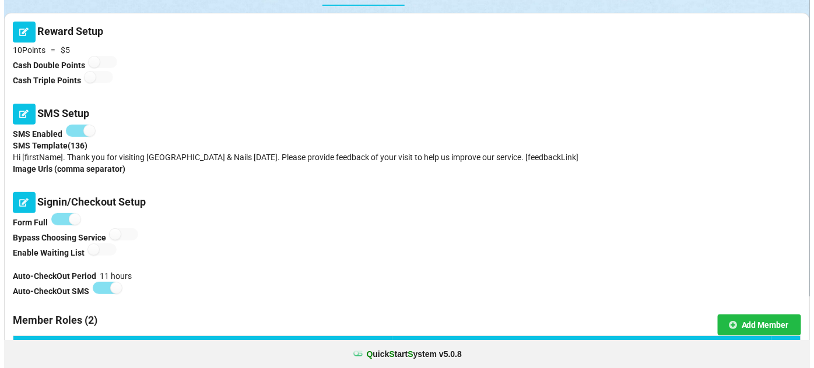
scroll to position [0, 0]
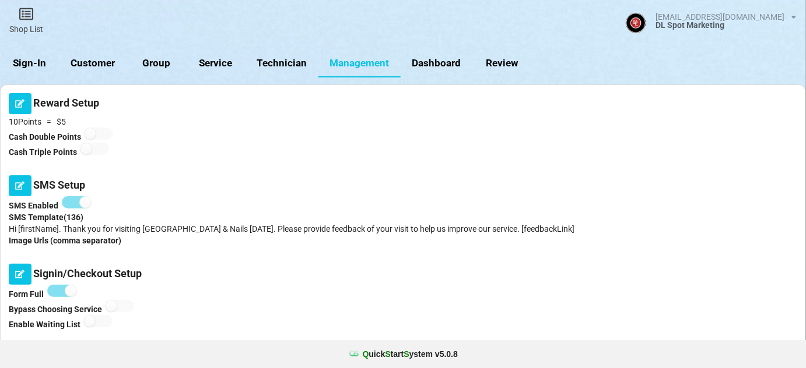
click at [48, 62] on link "Sign-In" at bounding box center [29, 64] width 59 height 28
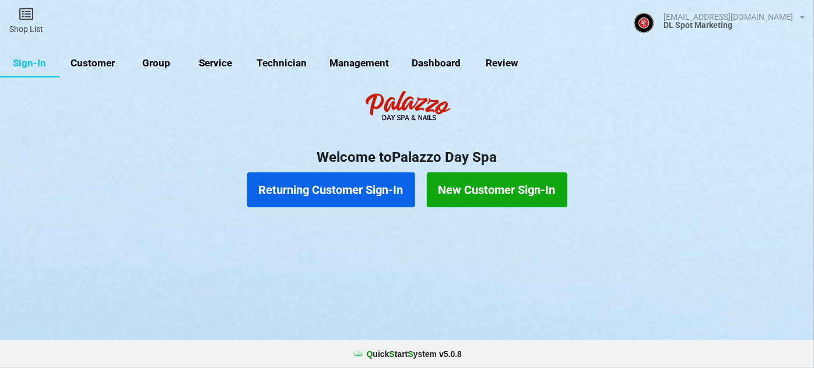
click at [365, 194] on button "Returning Customer Sign-In" at bounding box center [331, 190] width 168 height 35
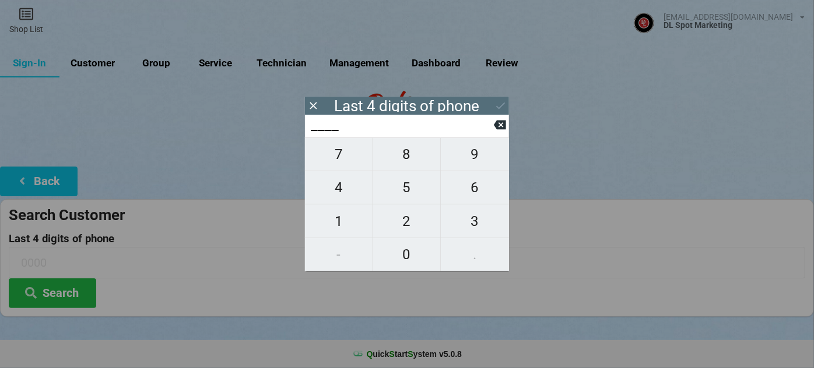
type input "7___"
type input "76__"
type input "760_"
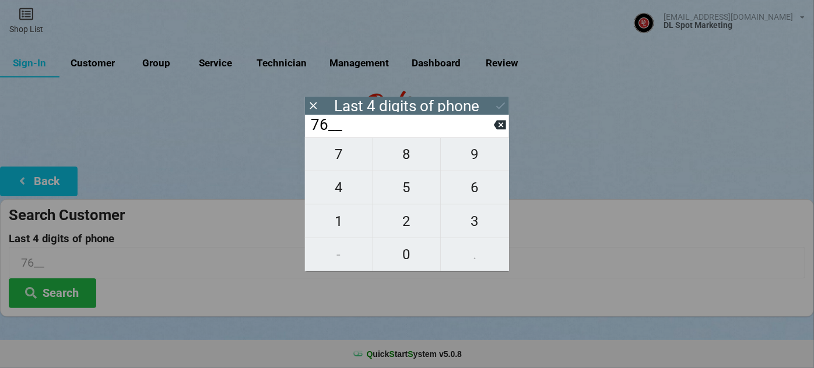
type input "760_"
type input "7606"
click at [501, 108] on icon at bounding box center [500, 106] width 12 height 12
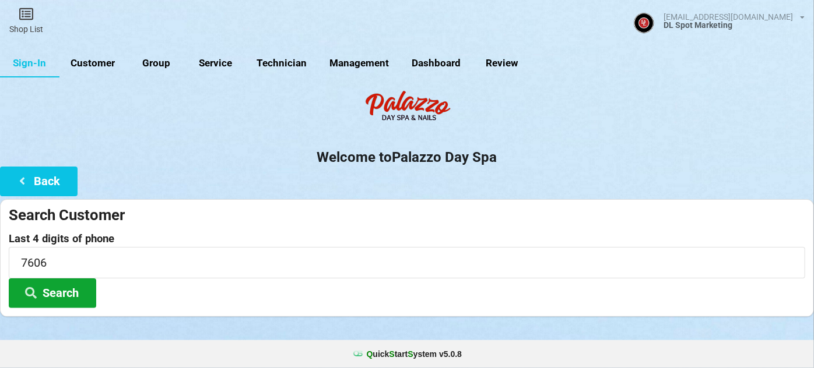
click at [74, 290] on button "Search" at bounding box center [52, 294] width 87 height 30
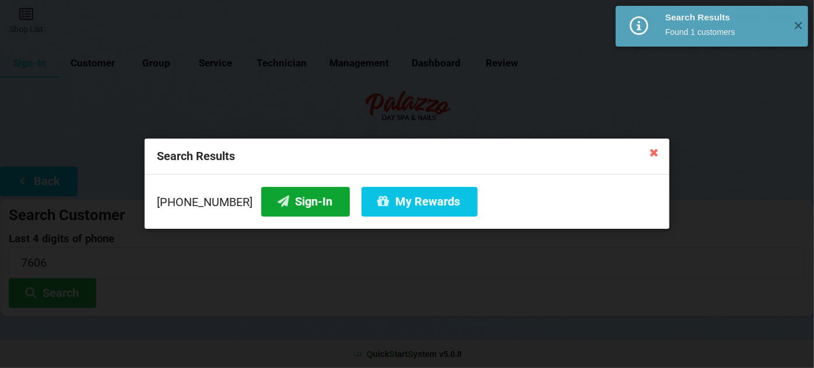
click at [293, 200] on button "Sign-In" at bounding box center [305, 202] width 89 height 30
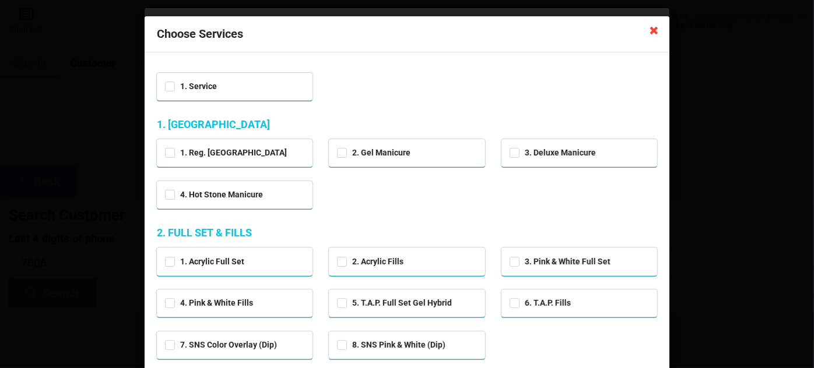
click at [653, 35] on icon at bounding box center [654, 29] width 19 height 19
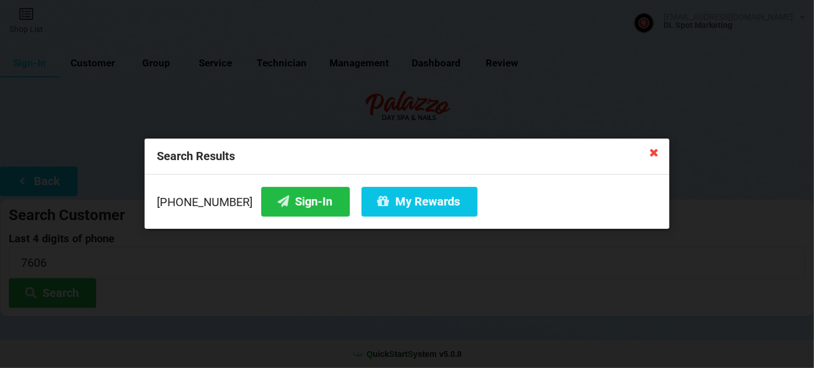
click at [656, 152] on icon at bounding box center [654, 152] width 19 height 19
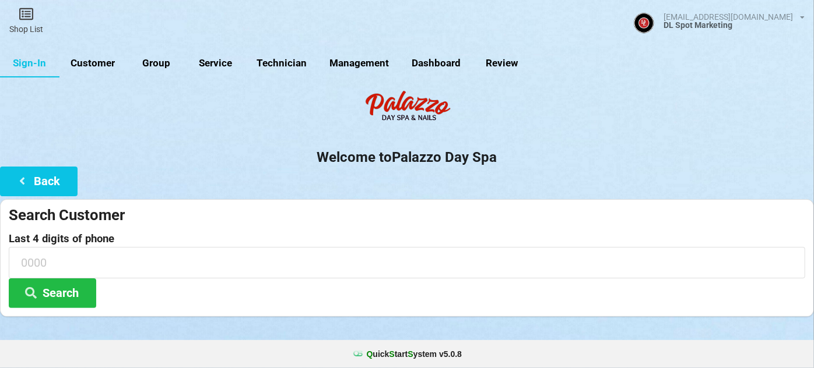
click at [105, 58] on link "Customer" at bounding box center [92, 64] width 67 height 28
select select "25"
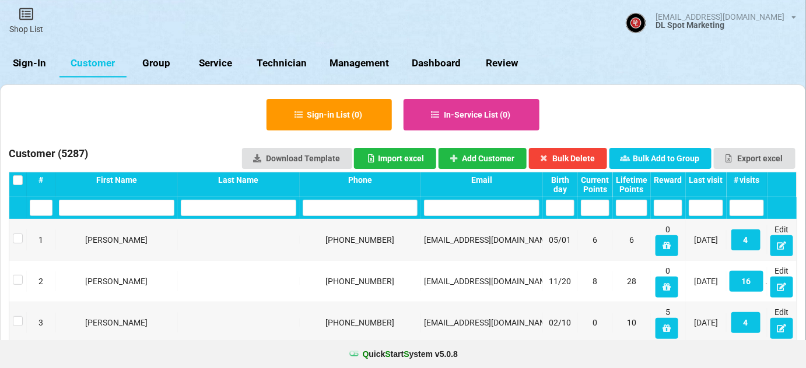
click at [220, 62] on link "Service" at bounding box center [215, 64] width 59 height 28
select select "25"
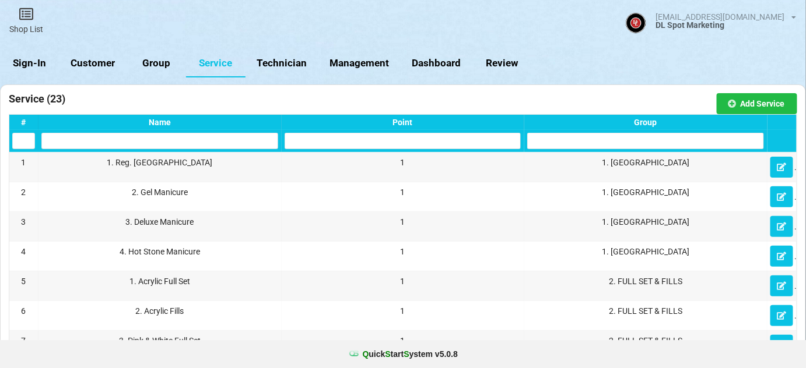
click at [649, 120] on div "Group" at bounding box center [645, 122] width 237 height 9
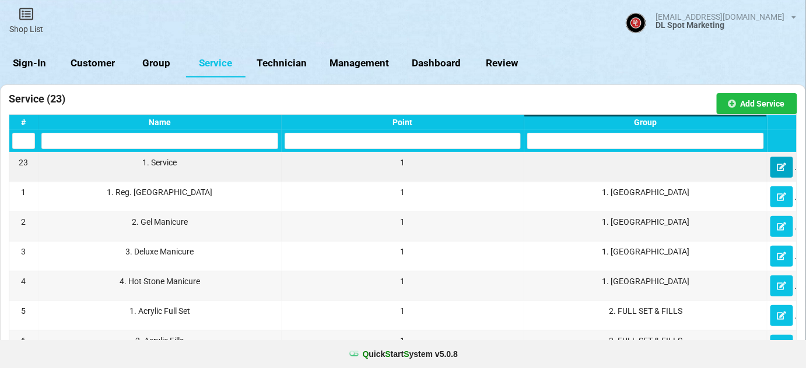
click at [780, 166] on icon at bounding box center [781, 166] width 10 height 7
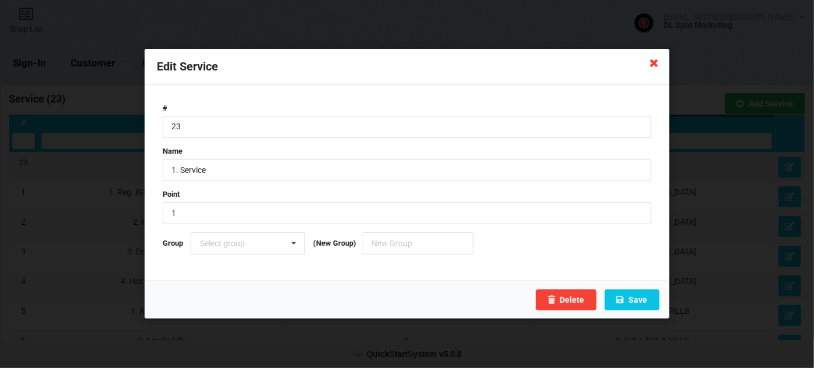
click at [653, 64] on icon at bounding box center [654, 62] width 19 height 19
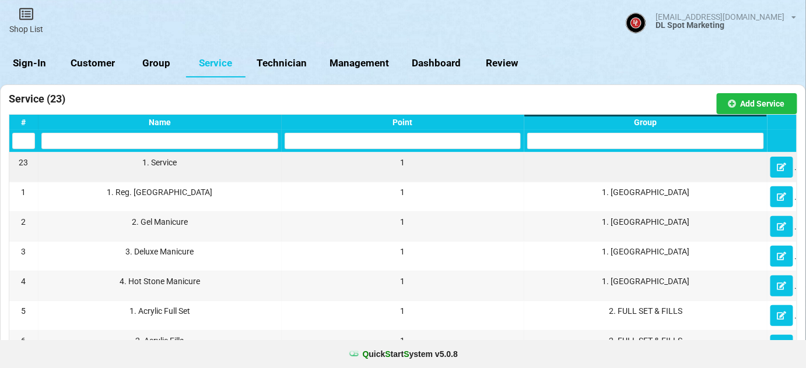
click at [35, 63] on link "Sign-In" at bounding box center [29, 64] width 59 height 28
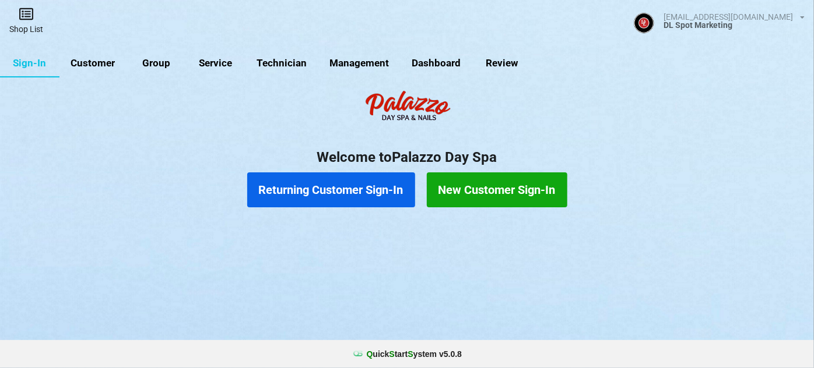
click at [28, 23] on link "Shop List" at bounding box center [26, 20] width 52 height 41
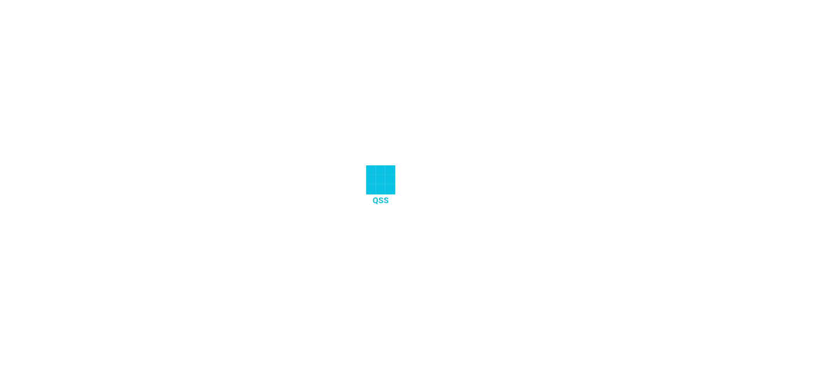
select select "25"
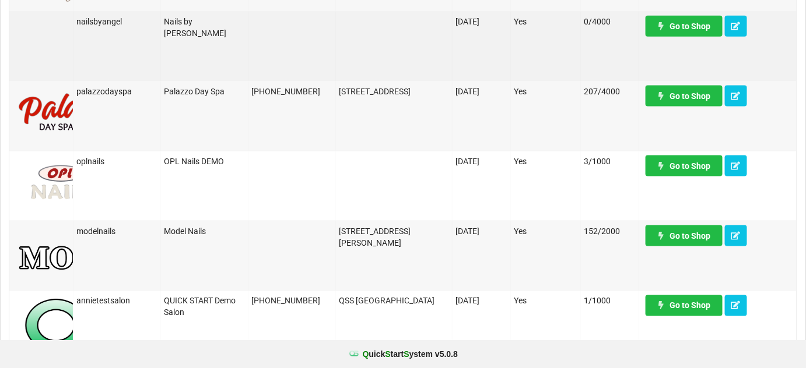
scroll to position [565, 0]
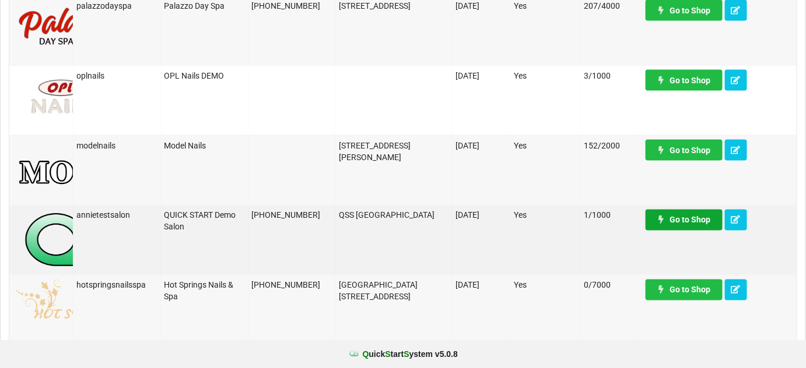
click at [699, 214] on link "Go to Shop" at bounding box center [683, 220] width 77 height 21
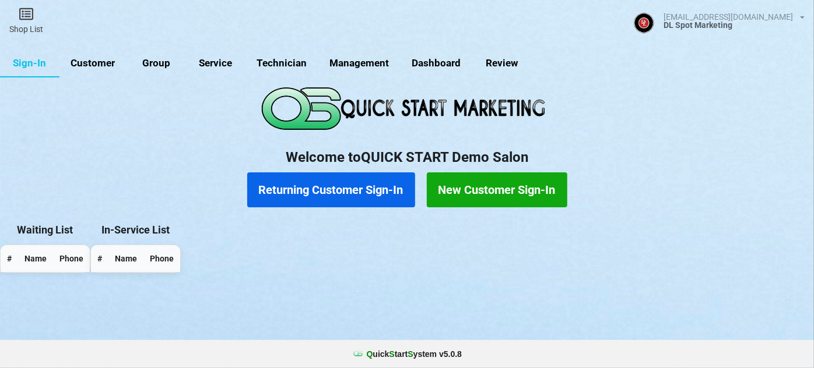
click at [350, 57] on link "Management" at bounding box center [359, 64] width 82 height 28
select select "25"
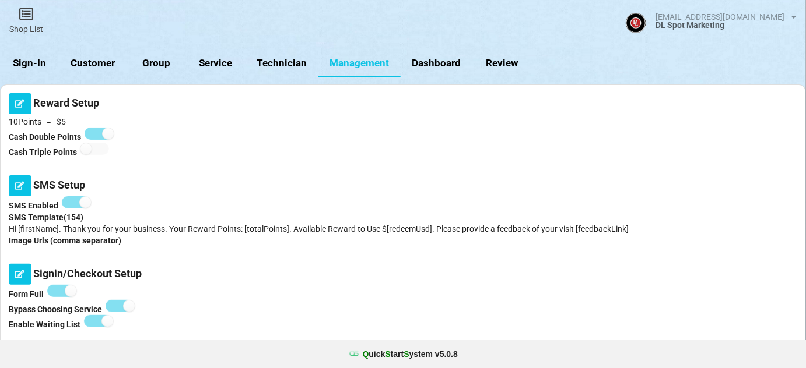
click at [37, 62] on link "Sign-In" at bounding box center [29, 64] width 59 height 28
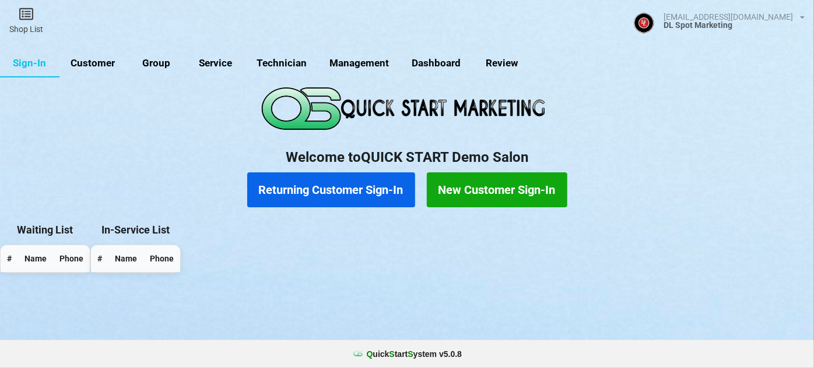
click at [324, 193] on button "Returning Customer Sign-In" at bounding box center [331, 190] width 168 height 35
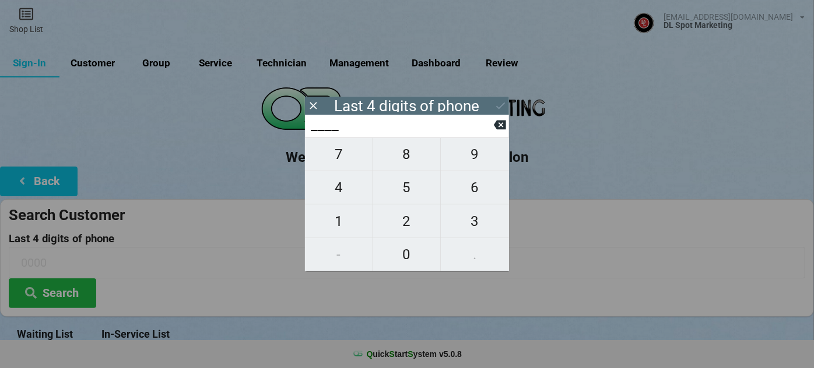
type input "7___"
type input "76__"
type input "760_"
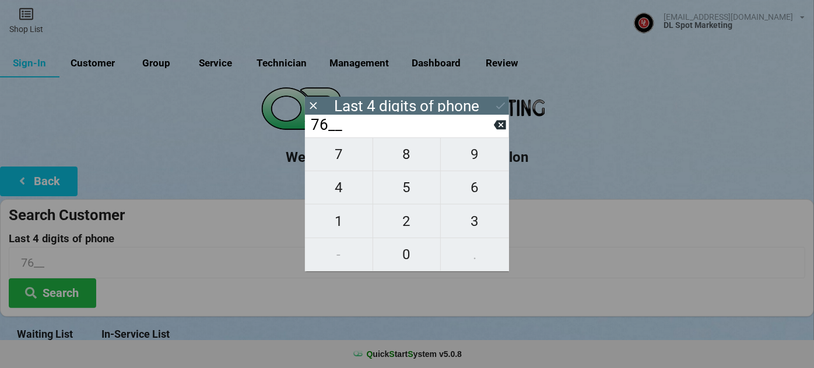
type input "760_"
type input "7606"
click at [501, 110] on icon at bounding box center [500, 106] width 12 height 12
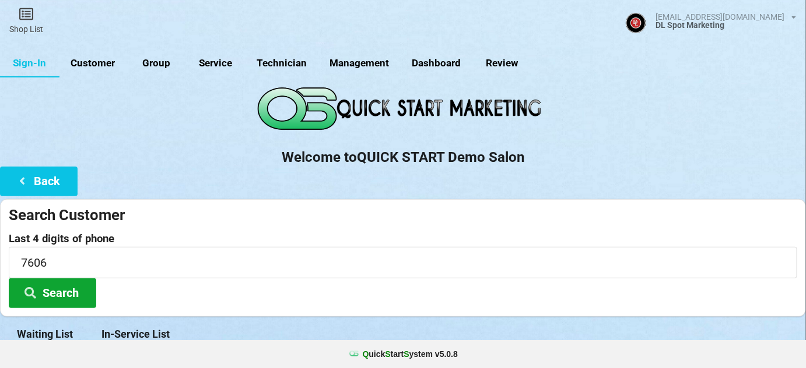
click at [70, 299] on button "Search" at bounding box center [52, 294] width 87 height 30
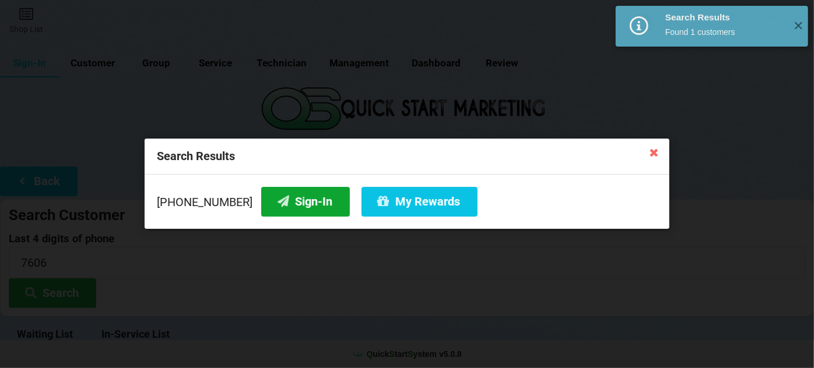
click at [272, 202] on button "Sign-In" at bounding box center [305, 202] width 89 height 30
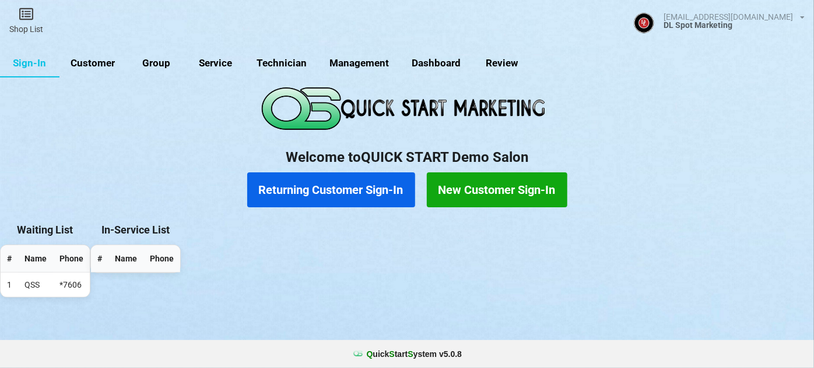
click at [105, 64] on link "Customer" at bounding box center [92, 64] width 67 height 28
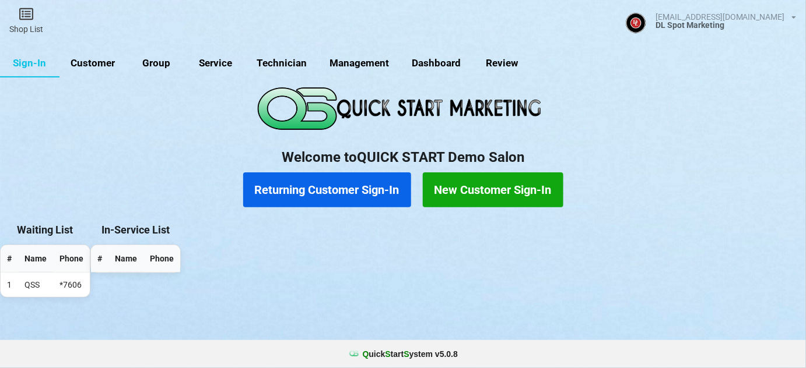
select select "25"
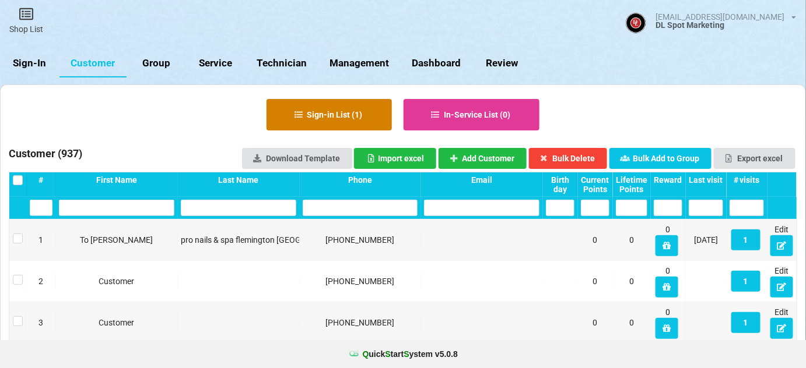
click at [343, 118] on button "Sign-in List ( 1 )" at bounding box center [328, 114] width 125 height 31
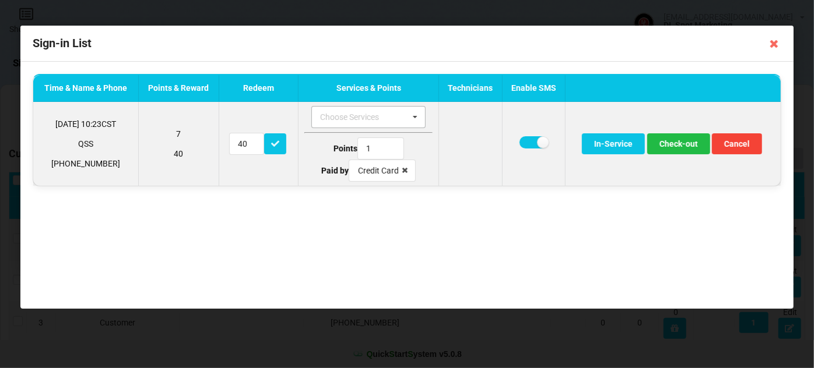
click at [418, 115] on icon at bounding box center [414, 118] width 17 height 22
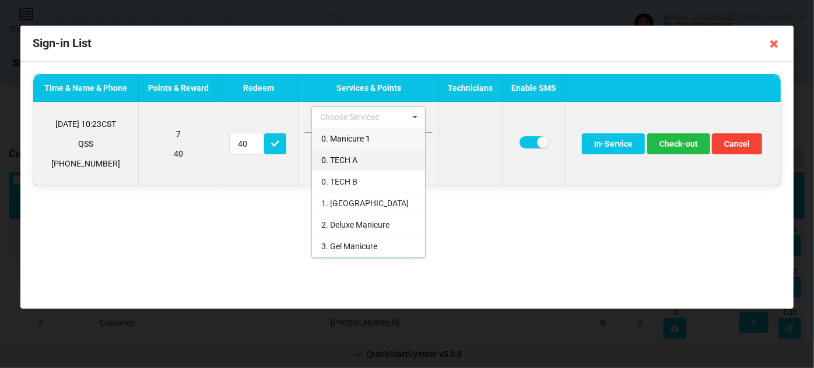
click at [357, 158] on span "0. TECH A" at bounding box center [339, 160] width 36 height 9
type input "0"
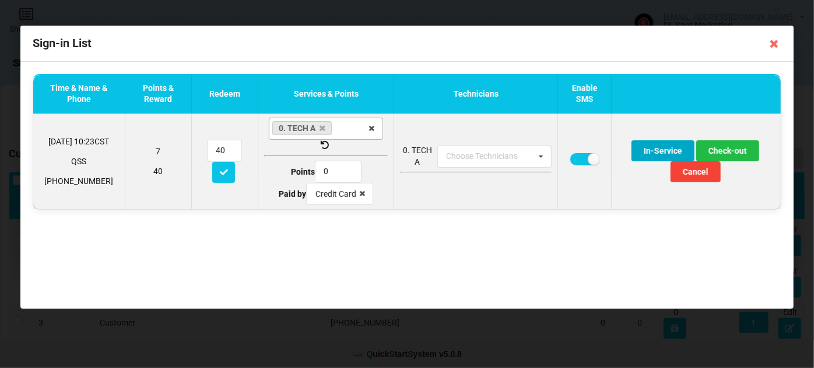
click at [657, 151] on button "In-Service" at bounding box center [662, 150] width 63 height 21
click at [659, 147] on button "In-Service" at bounding box center [662, 150] width 63 height 21
click at [502, 158] on div "Choose Technicians" at bounding box center [489, 156] width 92 height 13
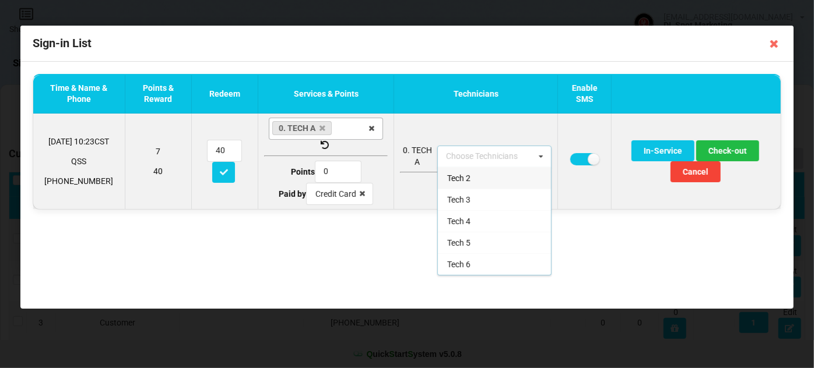
click at [471, 177] on div "Tech 2" at bounding box center [494, 178] width 113 height 22
click at [655, 150] on button "In-Service" at bounding box center [662, 150] width 63 height 21
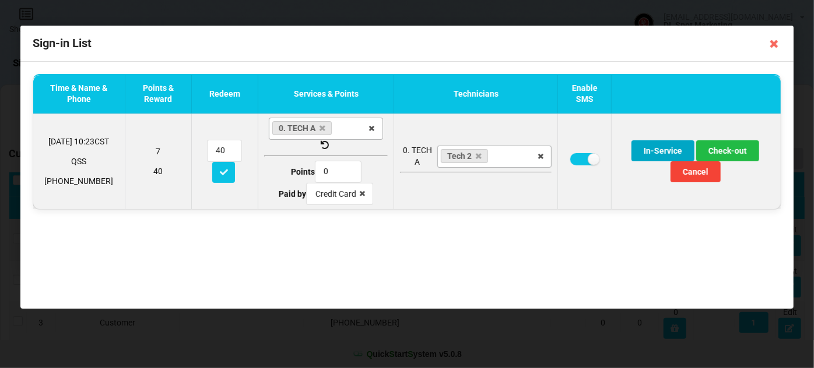
click at [655, 150] on button "In-Service" at bounding box center [662, 150] width 63 height 21
click at [576, 160] on label at bounding box center [584, 159] width 29 height 12
checkbox input "false"
click at [656, 146] on button "In-Service" at bounding box center [662, 150] width 63 height 21
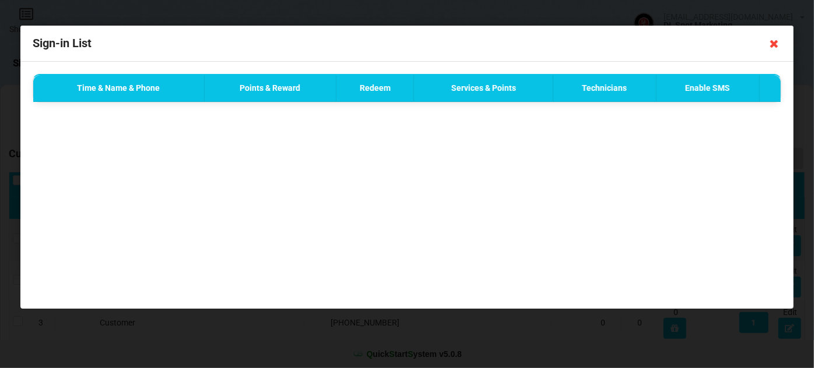
click at [772, 43] on icon at bounding box center [774, 43] width 19 height 19
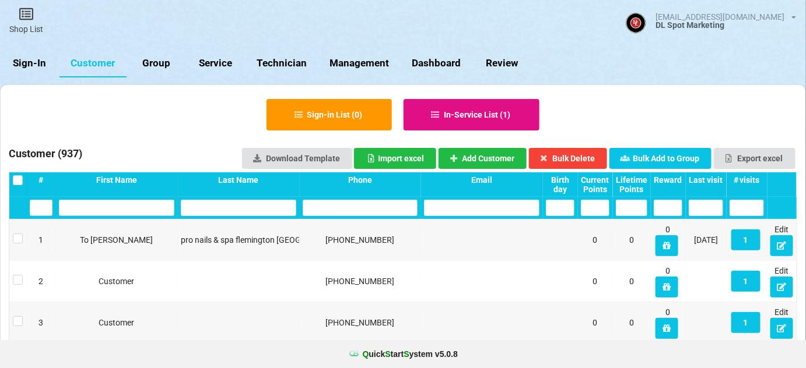
click at [465, 109] on button "In-Service List ( 1 )" at bounding box center [471, 114] width 136 height 31
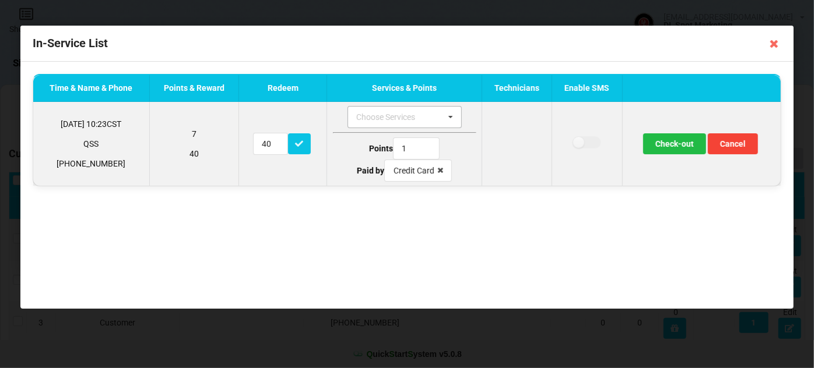
click at [451, 116] on icon at bounding box center [450, 118] width 17 height 22
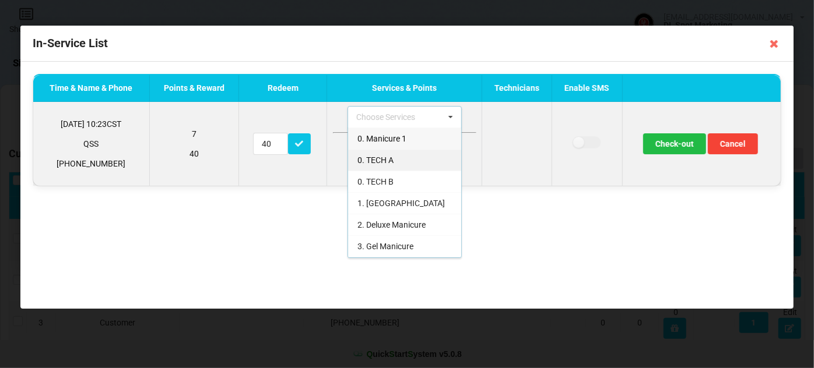
click at [388, 157] on span "0. TECH A" at bounding box center [375, 160] width 36 height 9
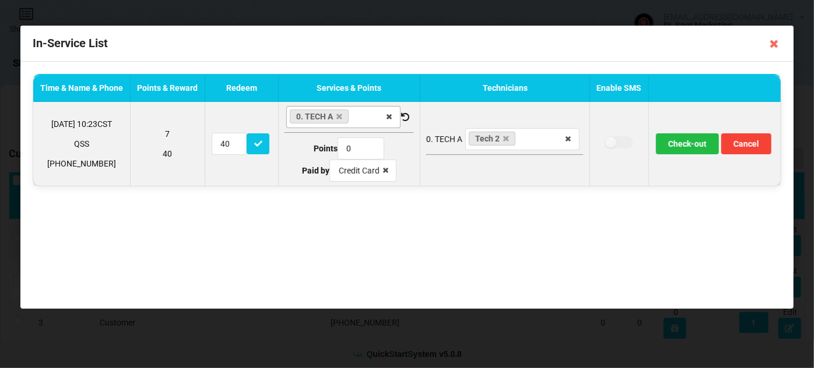
click at [497, 221] on div "Time & Name & Phone Points & Reward Redeem Services & Points Technicians Enable…" at bounding box center [406, 185] width 773 height 247
click at [406, 116] on icon at bounding box center [405, 116] width 10 height 8
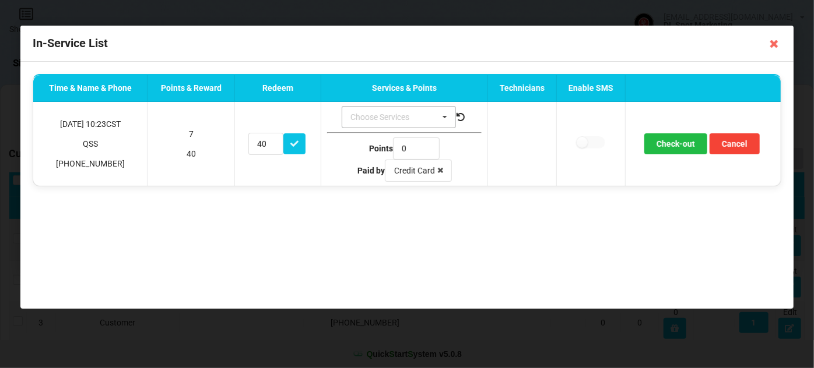
click at [406, 118] on div "Choose Services" at bounding box center [386, 117] width 79 height 13
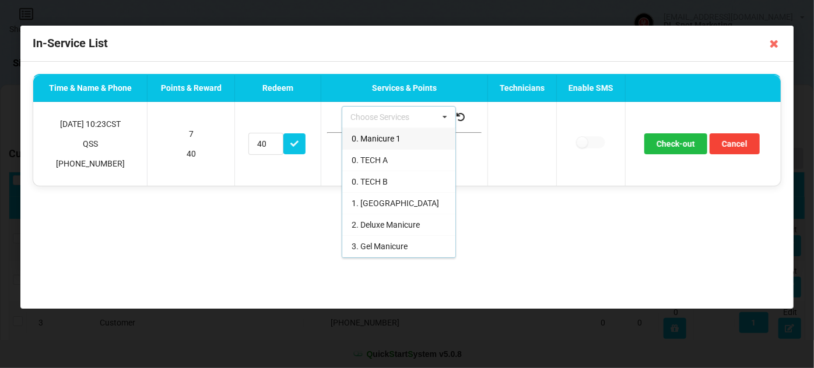
click at [382, 139] on span "0. Manicure 1" at bounding box center [375, 138] width 49 height 9
type input "1"
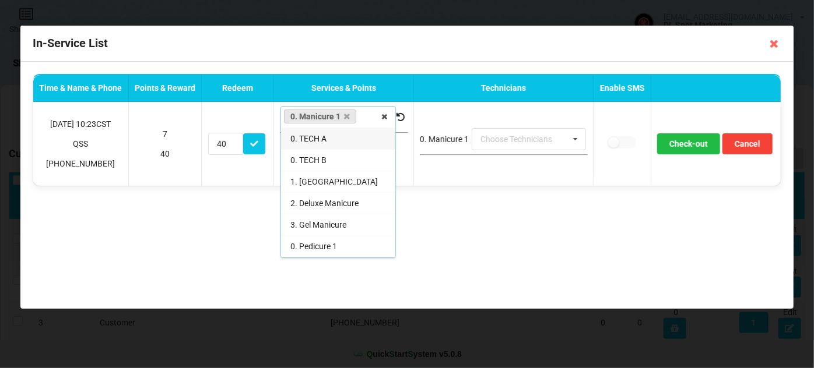
click at [329, 135] on div "0. TECH A" at bounding box center [338, 139] width 114 height 22
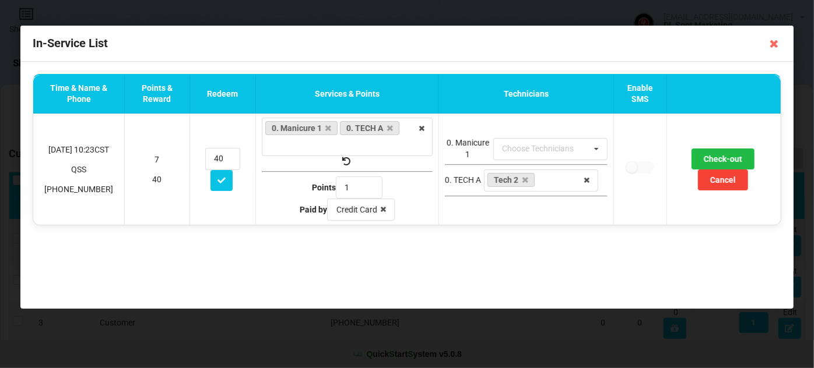
click at [449, 226] on div "Time & Name & Phone Points & Reward Redeem Services & Points Technicians Enable…" at bounding box center [406, 185] width 773 height 247
click at [771, 44] on icon at bounding box center [774, 43] width 19 height 19
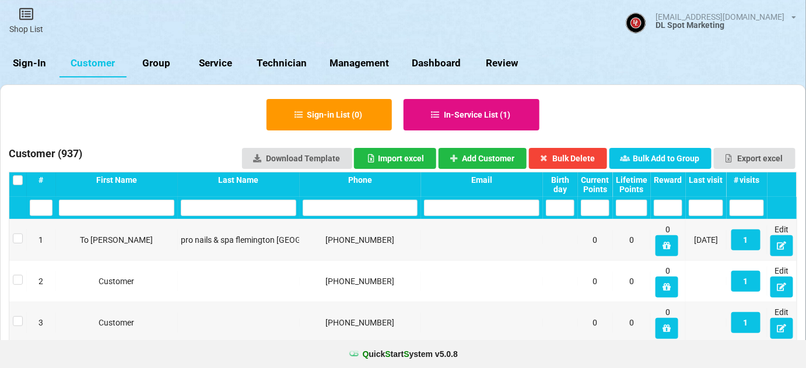
click at [507, 107] on button "In-Service List ( 1 )" at bounding box center [471, 114] width 136 height 31
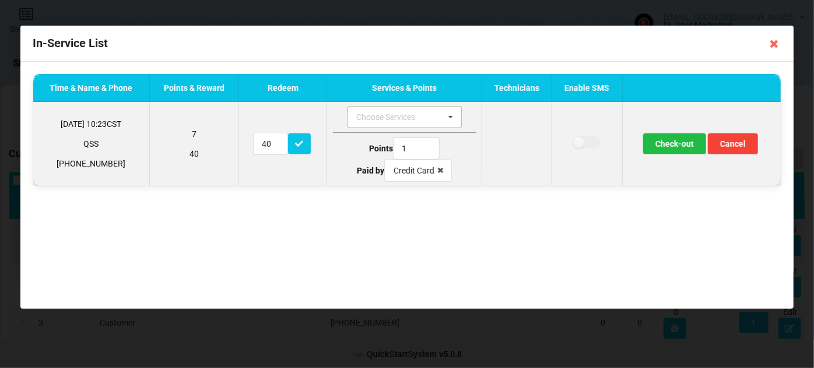
click at [401, 121] on div "Choose Services" at bounding box center [392, 117] width 79 height 13
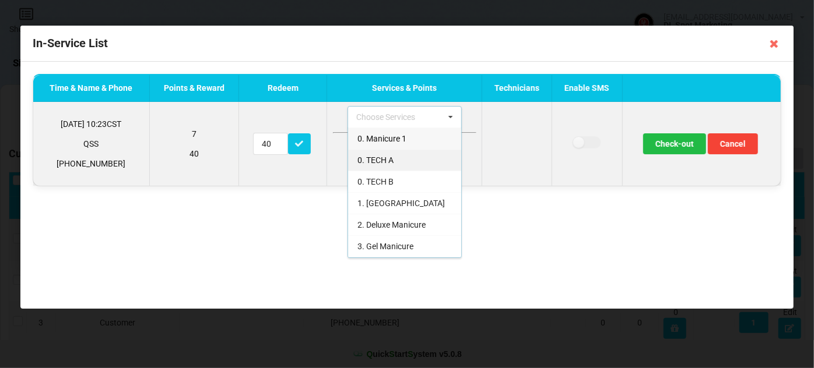
click at [379, 159] on span "0. TECH A" at bounding box center [375, 160] width 36 height 9
type input "0"
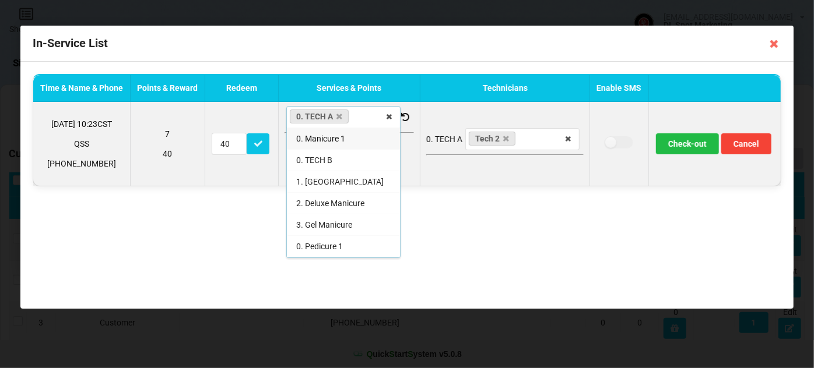
click at [466, 221] on div "Time & Name & Phone Points & Reward Redeem Services & Points Technicians Enable…" at bounding box center [406, 185] width 773 height 247
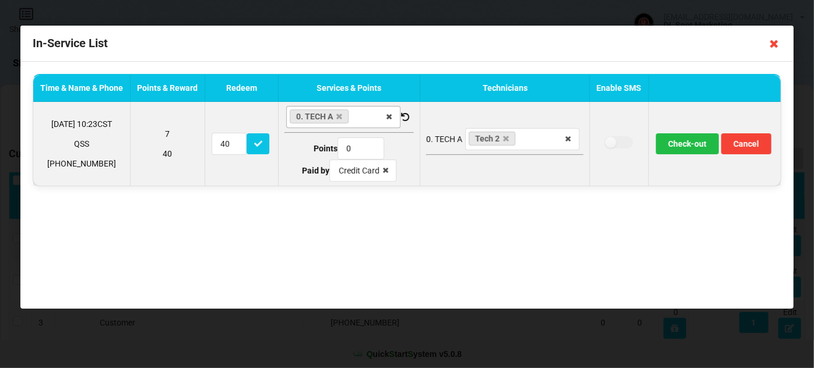
click at [774, 44] on icon at bounding box center [774, 43] width 19 height 19
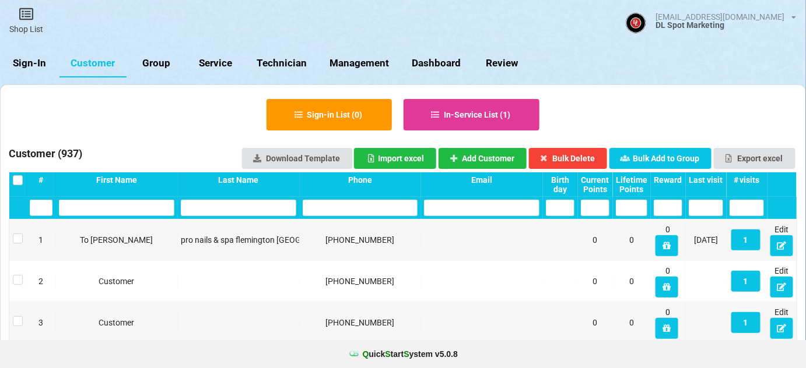
click at [29, 61] on link "Sign-In" at bounding box center [29, 64] width 59 height 28
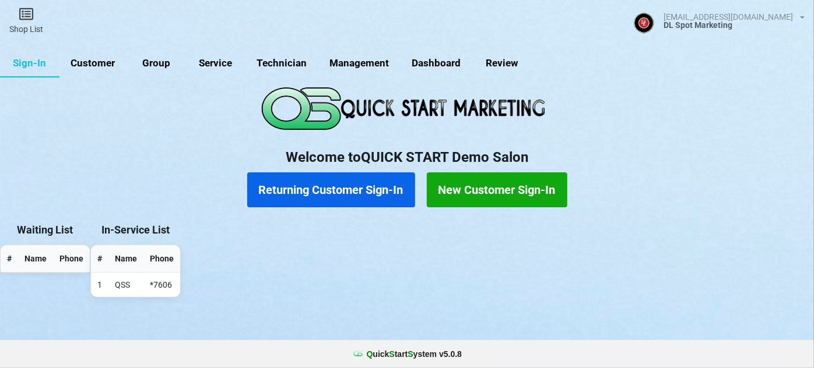
click at [335, 192] on button "Returning Customer Sign-In" at bounding box center [331, 190] width 168 height 35
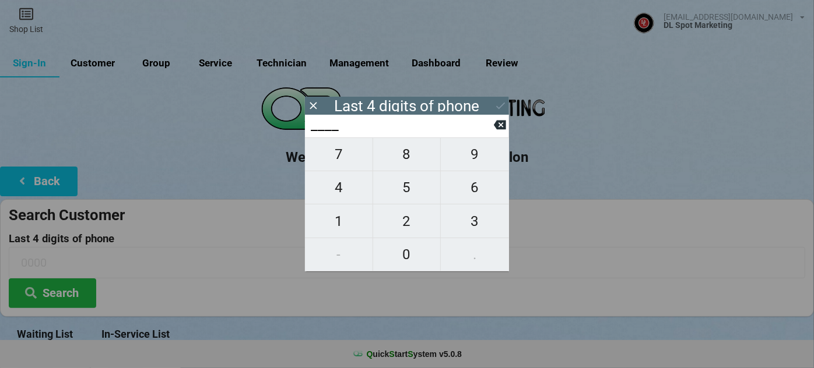
drag, startPoint x: 340, startPoint y: 154, endPoint x: 346, endPoint y: 153, distance: 5.9
click at [340, 154] on span "7" at bounding box center [339, 154] width 68 height 24
type input "7___"
click at [475, 186] on span "6" at bounding box center [475, 187] width 68 height 24
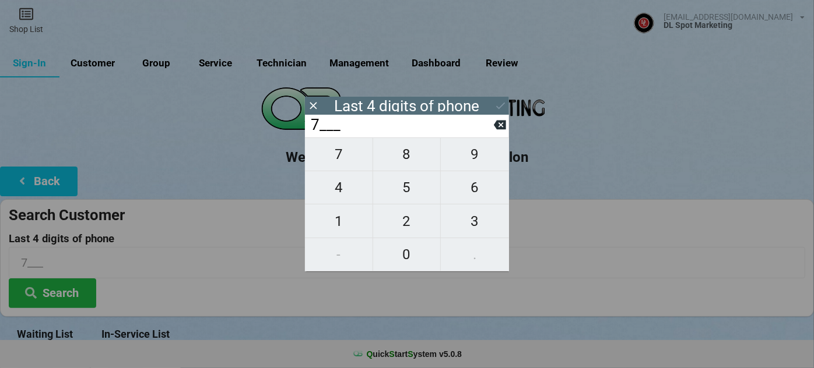
type input "76__"
click at [420, 249] on span "0" at bounding box center [407, 254] width 68 height 24
type input "760_"
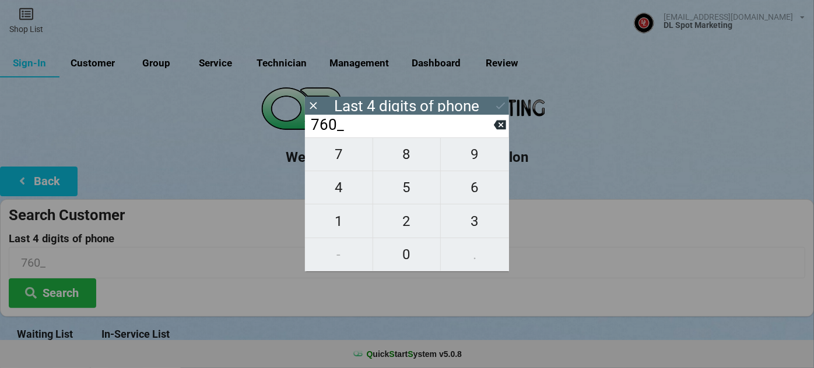
click at [472, 192] on span "6" at bounding box center [475, 187] width 68 height 24
type input "7606"
click at [498, 105] on icon at bounding box center [500, 106] width 12 height 12
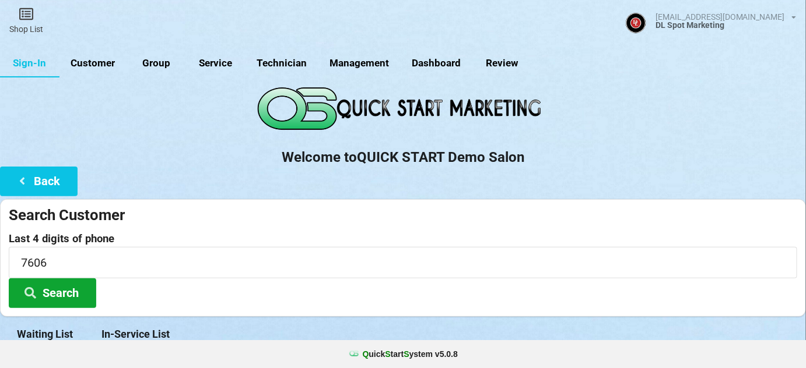
click at [63, 295] on button "Search" at bounding box center [52, 294] width 87 height 30
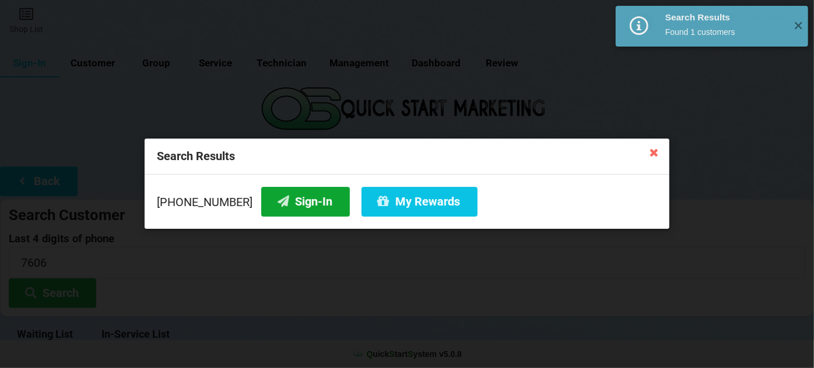
click at [282, 200] on button "Sign-In" at bounding box center [305, 202] width 89 height 30
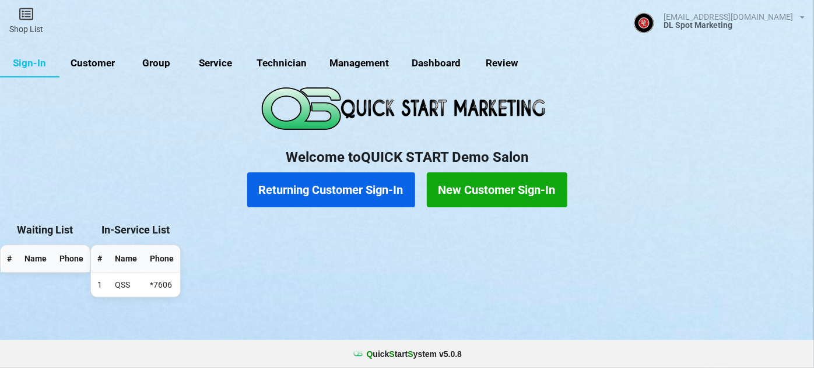
click at [108, 65] on link "Customer" at bounding box center [92, 64] width 67 height 28
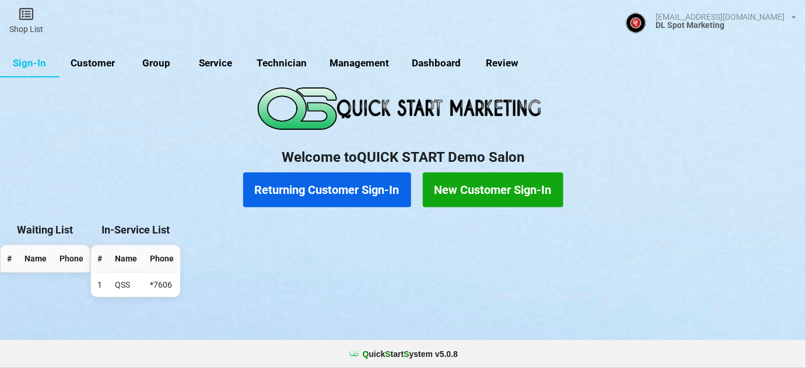
select select "25"
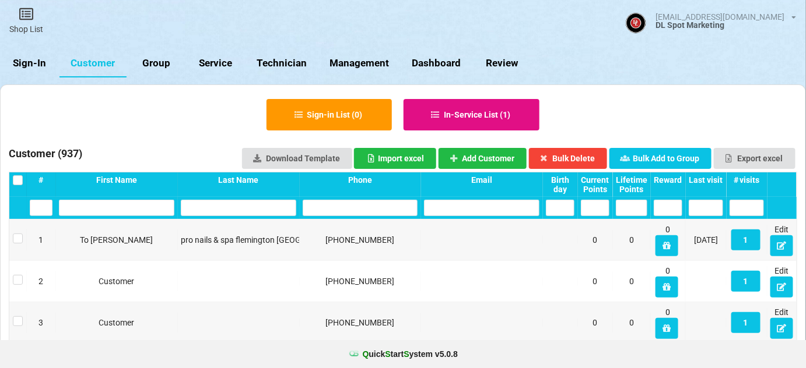
click at [497, 116] on button "In-Service List ( 1 )" at bounding box center [471, 114] width 136 height 31
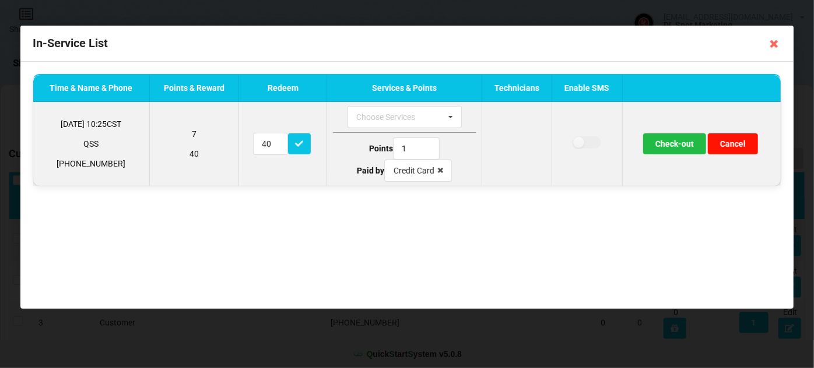
click at [733, 137] on button "Cancel" at bounding box center [733, 143] width 50 height 21
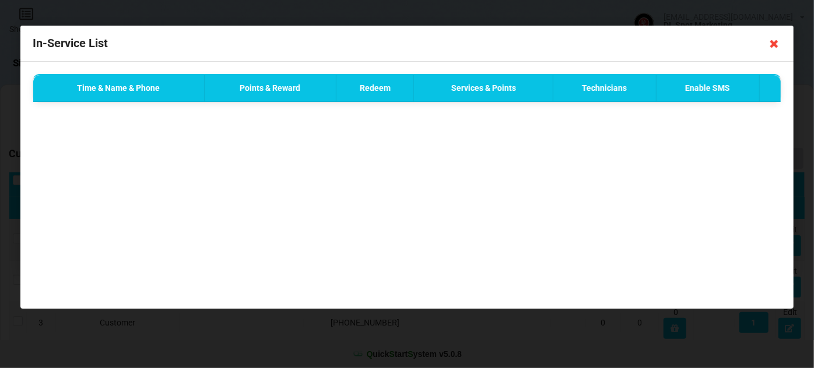
click at [771, 42] on icon at bounding box center [774, 43] width 19 height 19
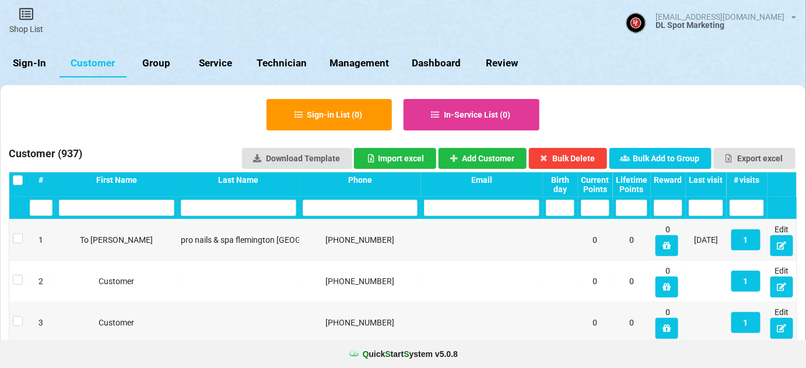
click at [37, 64] on link "Sign-In" at bounding box center [29, 64] width 59 height 28
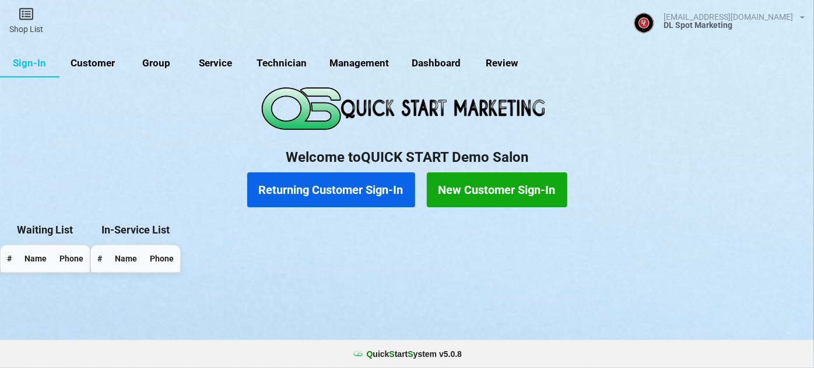
click at [313, 187] on button "Returning Customer Sign-In" at bounding box center [331, 190] width 168 height 35
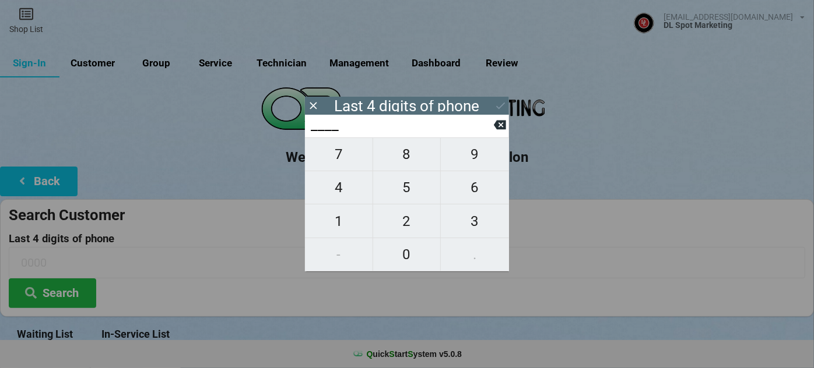
click at [351, 158] on span "7" at bounding box center [339, 154] width 68 height 24
type input "7___"
click at [470, 185] on span "6" at bounding box center [475, 187] width 68 height 24
type input "76__"
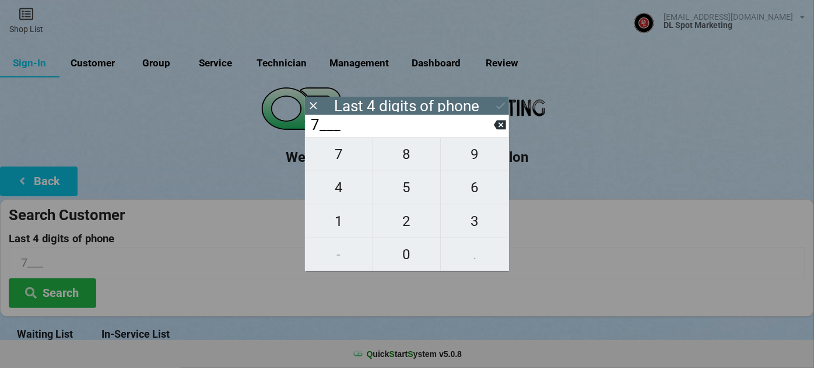
type input "76__"
drag, startPoint x: 420, startPoint y: 253, endPoint x: 455, endPoint y: 220, distance: 47.4
click at [420, 251] on span "0" at bounding box center [407, 254] width 68 height 24
type input "760_"
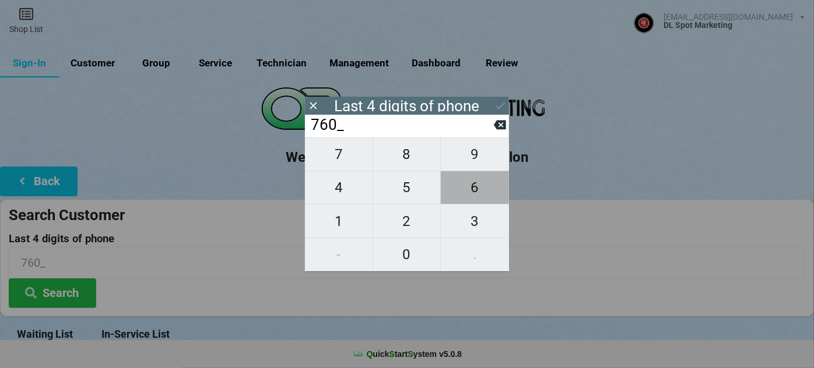
click at [479, 194] on span "6" at bounding box center [475, 187] width 68 height 24
type input "7606"
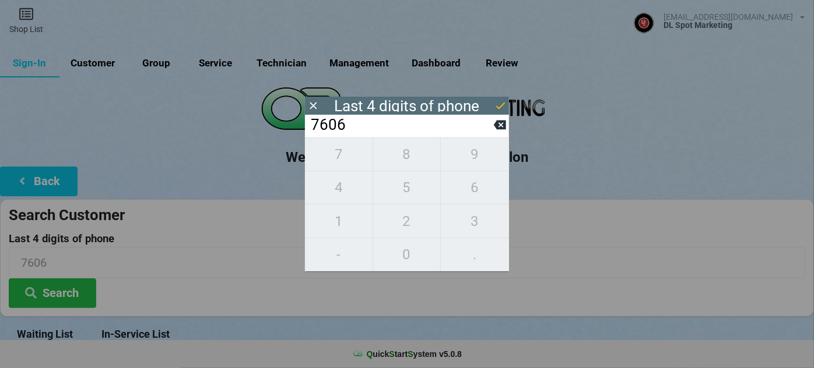
drag, startPoint x: 502, startPoint y: 104, endPoint x: 428, endPoint y: 152, distance: 88.4
click at [502, 104] on icon at bounding box center [500, 106] width 12 height 12
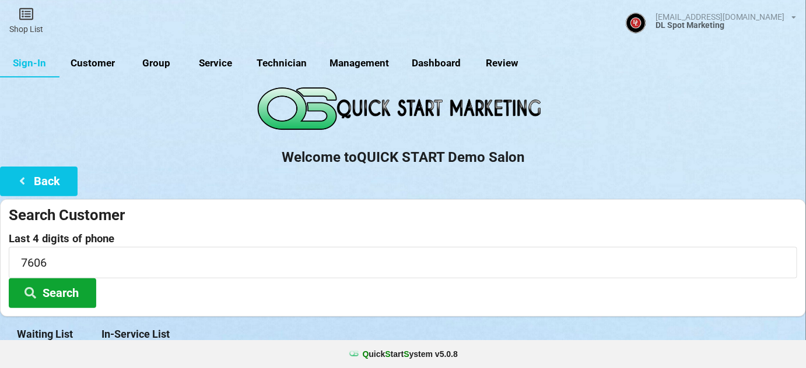
click at [73, 296] on button "Search" at bounding box center [52, 294] width 87 height 30
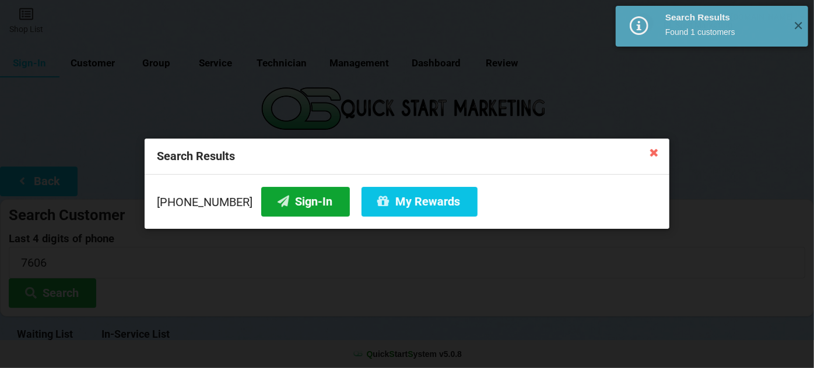
click at [288, 203] on button "Sign-In" at bounding box center [305, 202] width 89 height 30
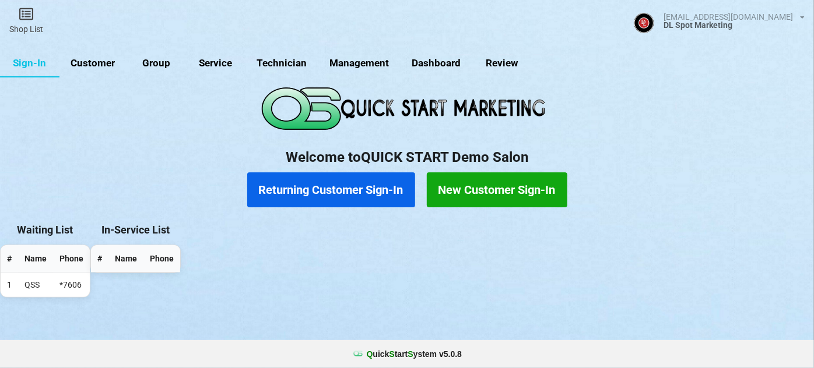
click at [98, 63] on link "Customer" at bounding box center [92, 64] width 67 height 28
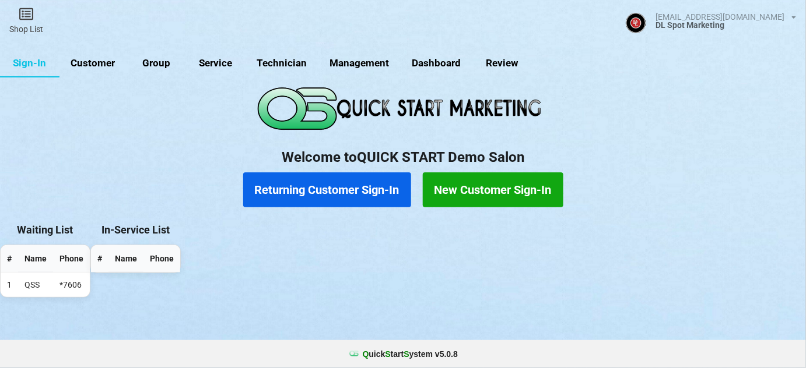
select select "25"
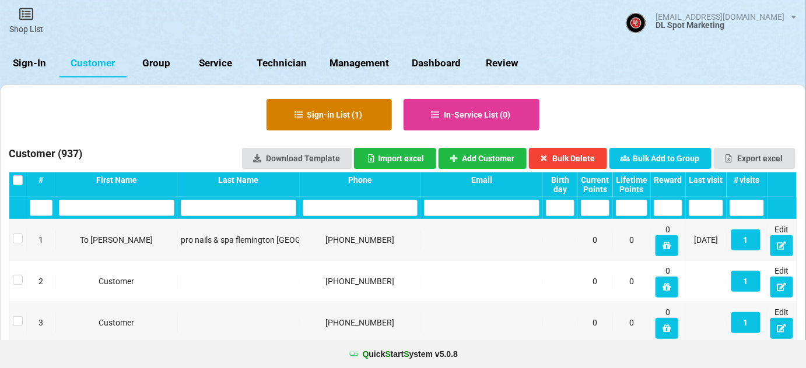
click at [340, 117] on button "Sign-in List ( 1 )" at bounding box center [328, 114] width 125 height 31
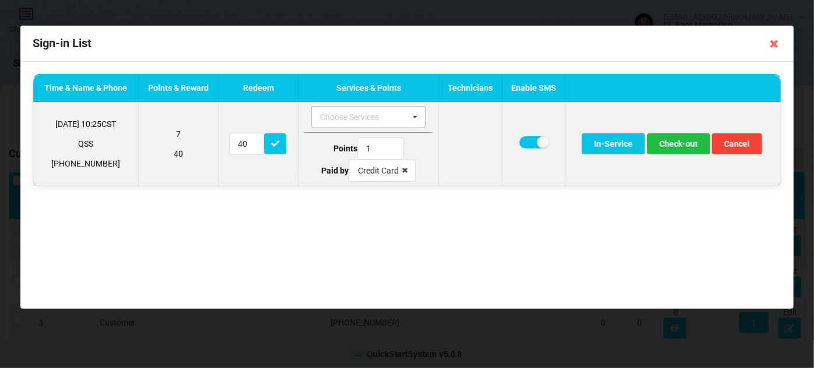
click at [339, 117] on div "Choose Services" at bounding box center [356, 117] width 79 height 13
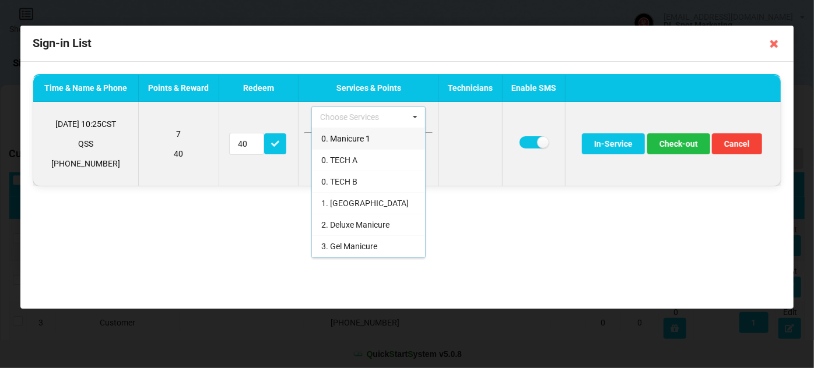
click at [348, 140] on span "0. Manicure 1" at bounding box center [345, 138] width 49 height 9
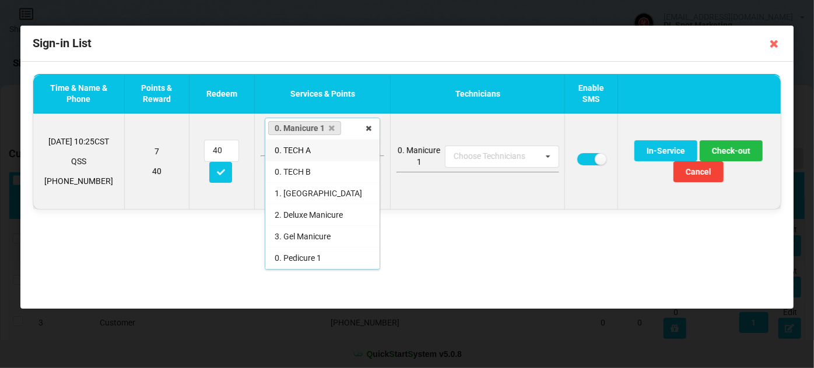
click at [309, 173] on div "0. TECH B" at bounding box center [322, 172] width 114 height 22
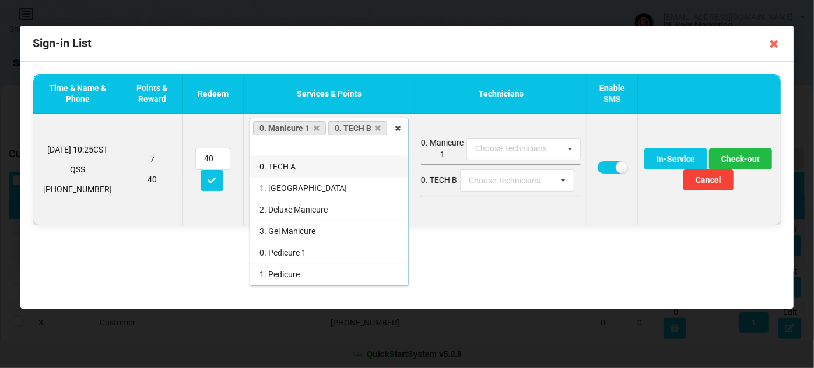
click at [287, 166] on span "0. TECH A" at bounding box center [277, 166] width 36 height 9
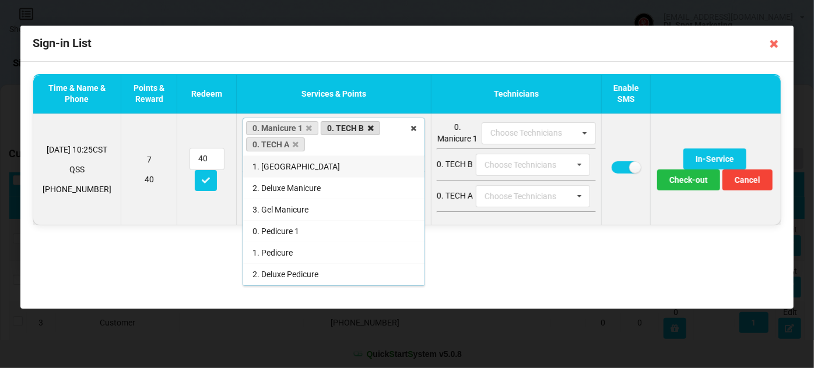
click at [368, 125] on icon at bounding box center [371, 129] width 6 height 8
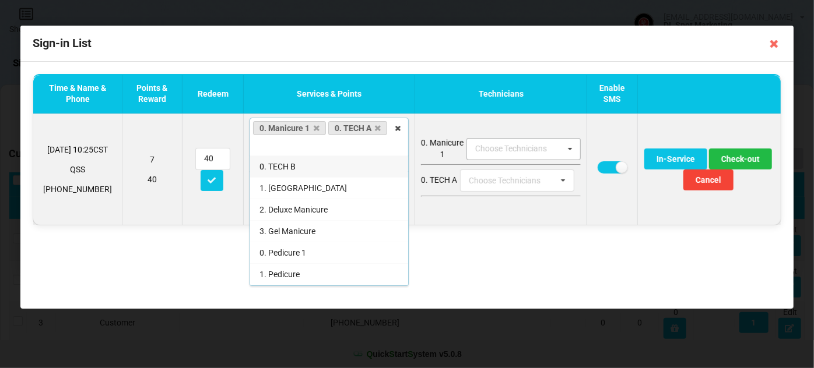
click at [568, 147] on icon at bounding box center [569, 150] width 17 height 22
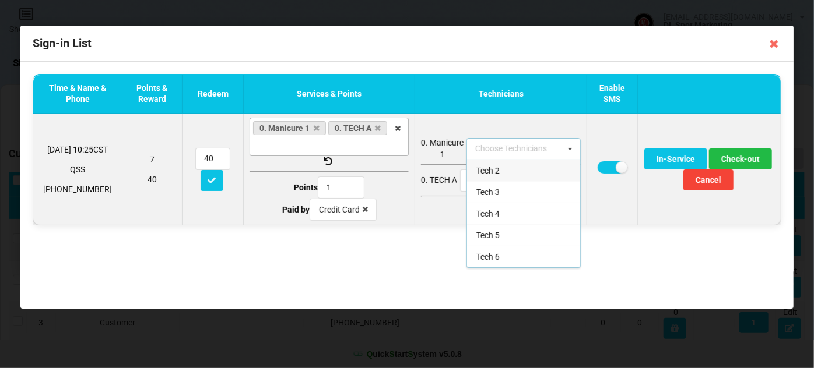
click at [512, 171] on div "Tech 2" at bounding box center [523, 171] width 113 height 22
click at [591, 178] on td at bounding box center [611, 170] width 51 height 112
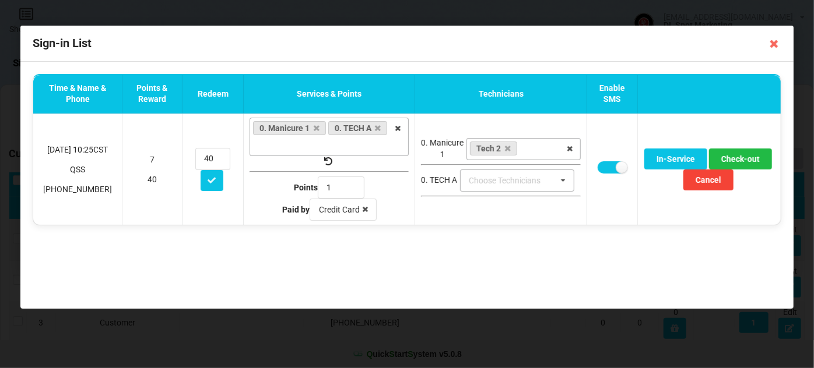
click at [558, 180] on icon at bounding box center [562, 181] width 17 height 22
click at [481, 223] on span "Tech 3" at bounding box center [481, 223] width 23 height 9
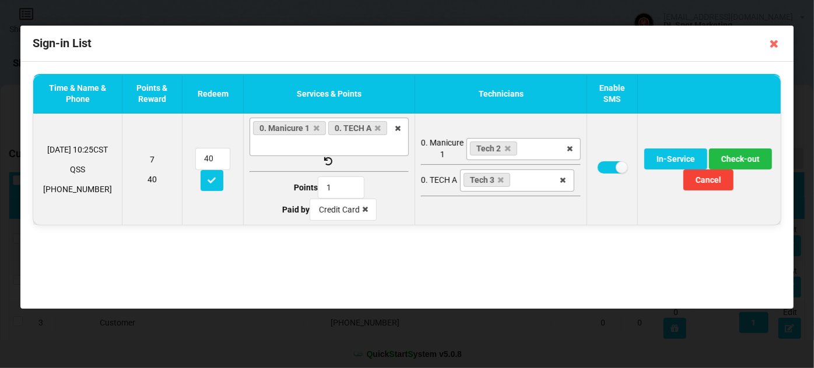
click at [604, 205] on td at bounding box center [611, 170] width 51 height 112
click at [683, 159] on button "In-Service" at bounding box center [675, 159] width 63 height 21
click at [681, 160] on button "In-Service" at bounding box center [675, 159] width 63 height 21
click at [606, 168] on label at bounding box center [611, 167] width 29 height 12
checkbox input "false"
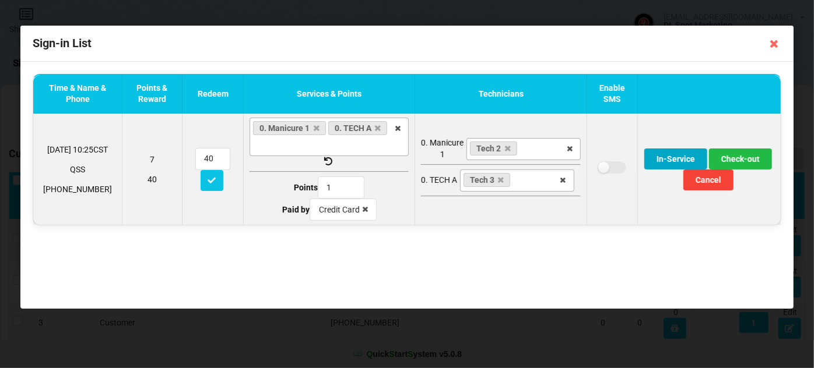
click at [671, 157] on button "In-Service" at bounding box center [675, 159] width 63 height 21
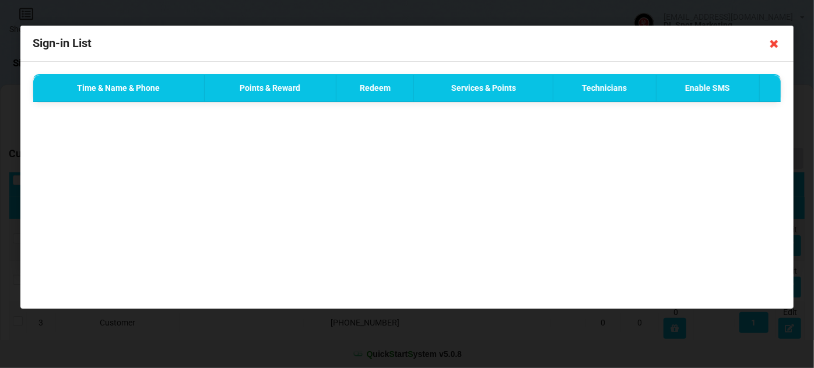
click at [775, 43] on icon at bounding box center [774, 43] width 19 height 19
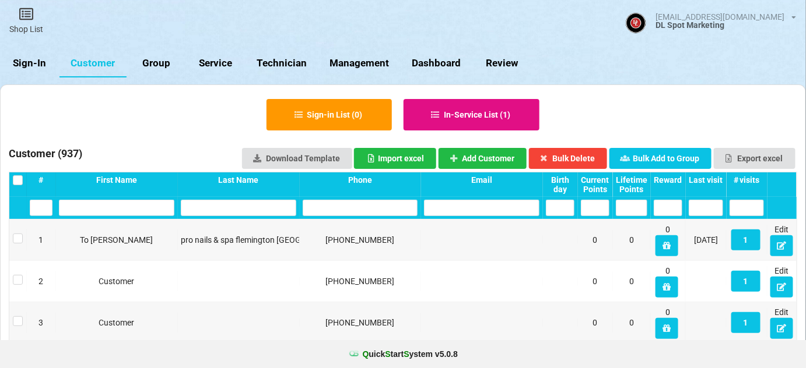
click at [481, 114] on button "In-Service List ( 1 )" at bounding box center [471, 114] width 136 height 31
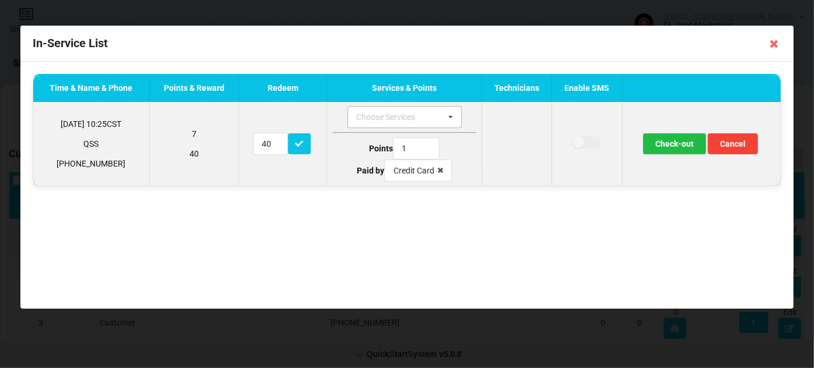
click at [452, 117] on icon at bounding box center [450, 118] width 17 height 22
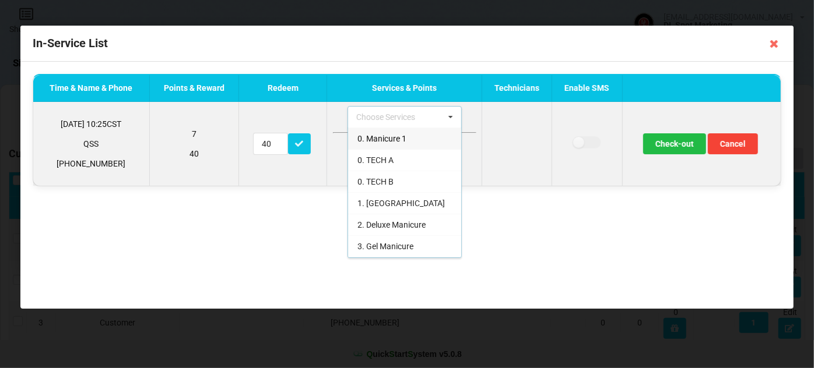
click at [398, 139] on span "0. Manicure 1" at bounding box center [381, 138] width 49 height 9
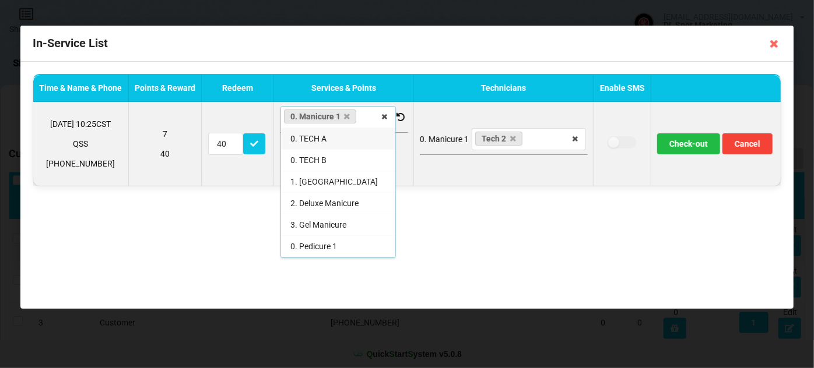
click at [439, 206] on div "Time & Name & Phone Points & Reward Redeem Services & Points Technicians Enable…" at bounding box center [406, 185] width 773 height 247
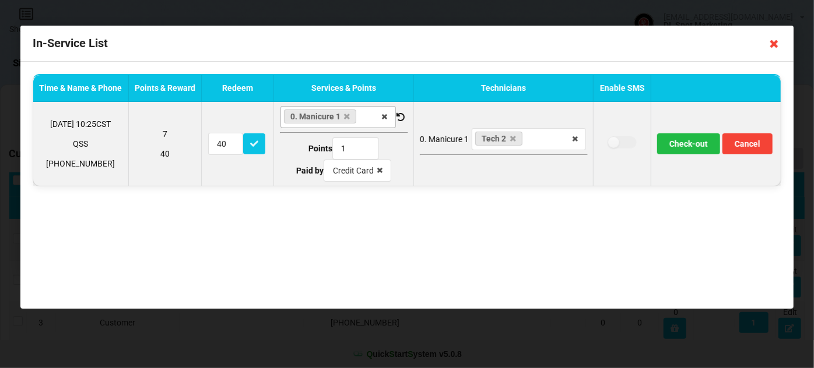
click at [774, 45] on icon at bounding box center [774, 43] width 19 height 19
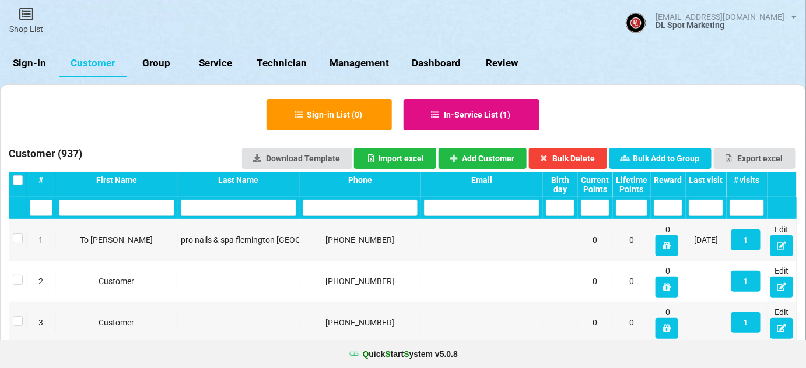
click at [488, 119] on button "In-Service List ( 1 )" at bounding box center [471, 114] width 136 height 31
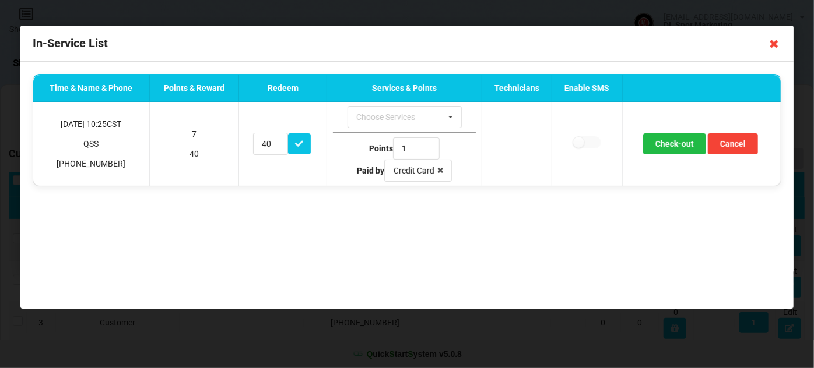
click at [775, 45] on icon at bounding box center [774, 43] width 19 height 19
